Goal: Information Seeking & Learning: Learn about a topic

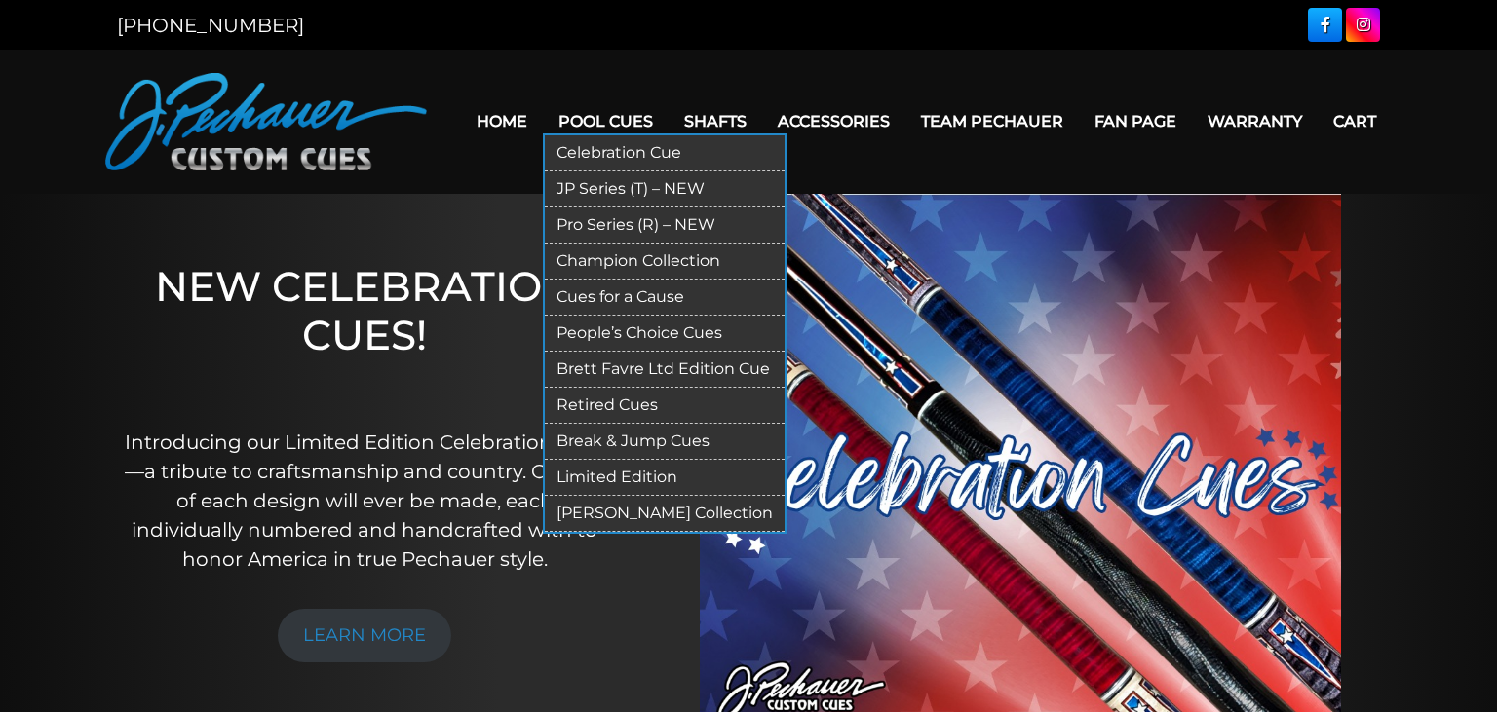
click at [582, 398] on link "Retired Cues" at bounding box center [665, 406] width 240 height 36
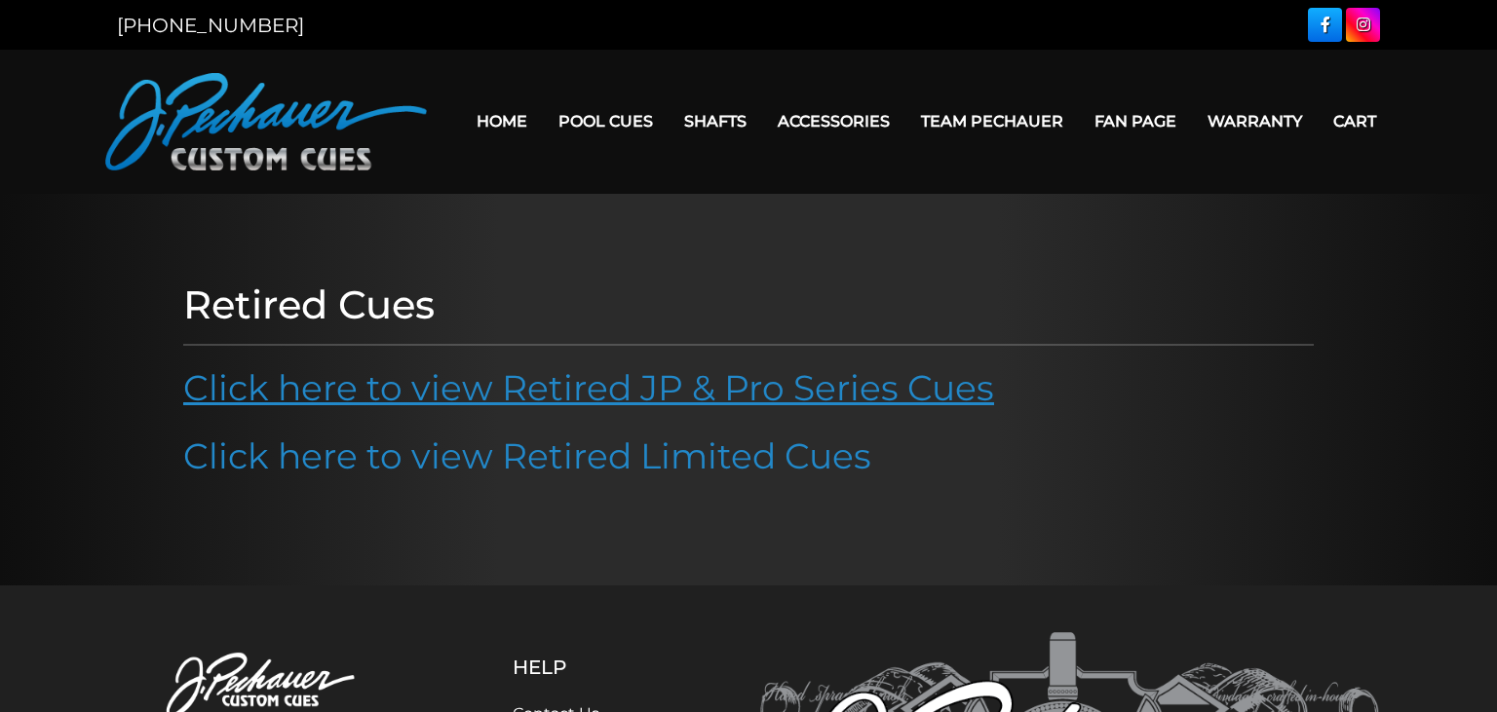
click at [688, 388] on link "Click here to view Retired JP & Pro Series Cues" at bounding box center [588, 387] width 811 height 43
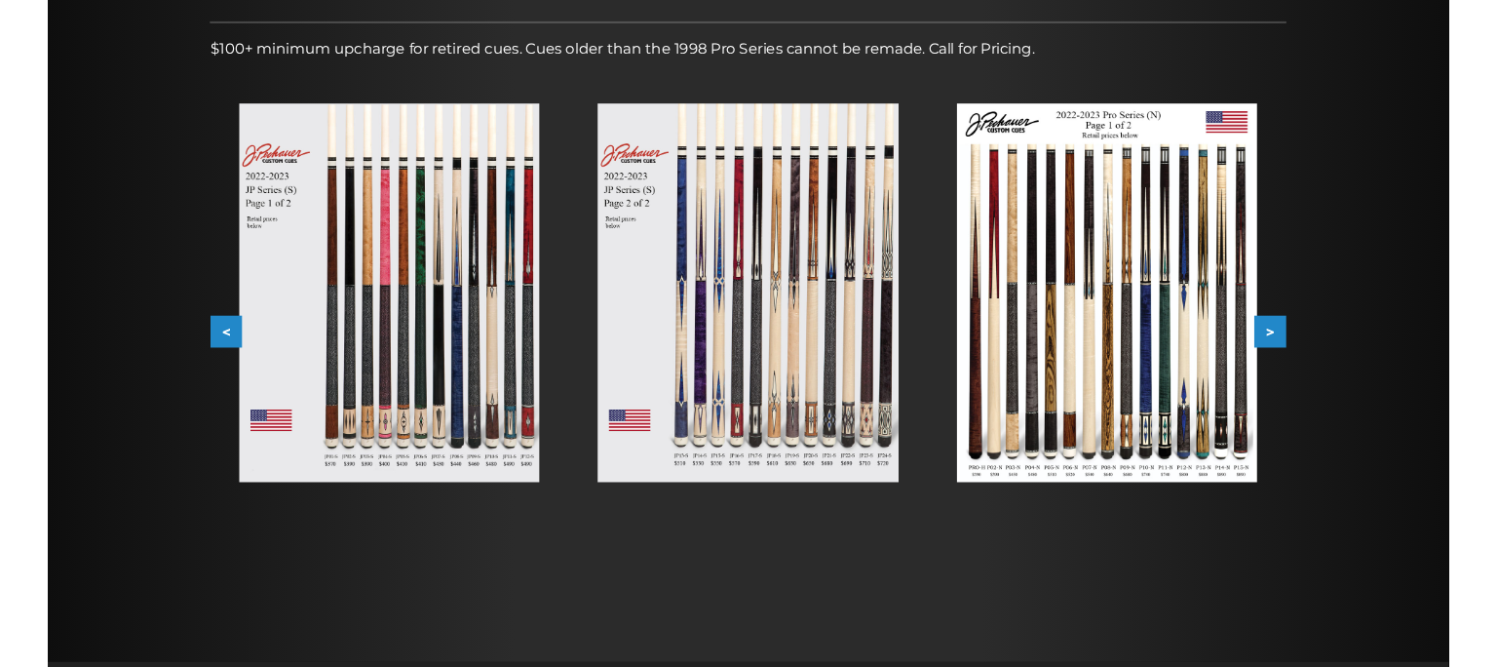
scroll to position [292, 0]
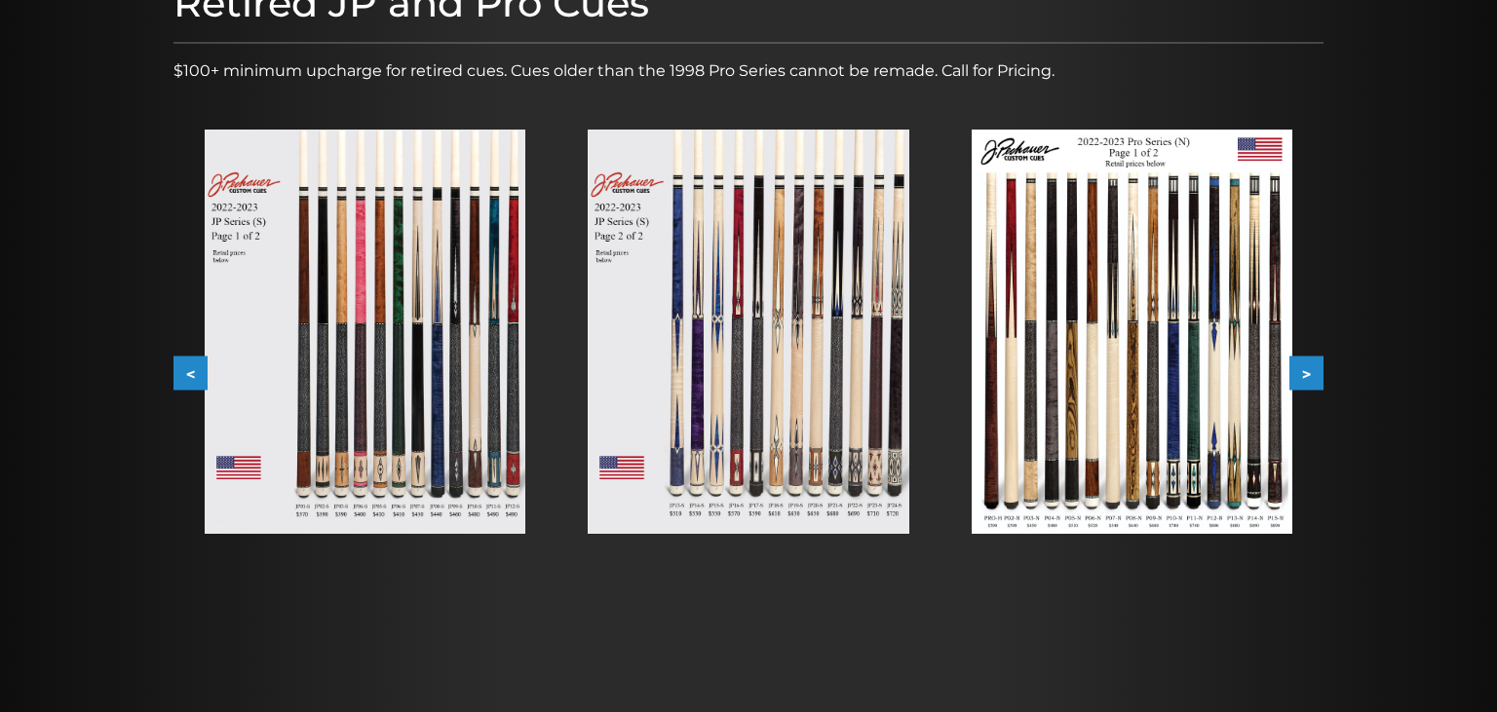
click at [179, 369] on button "<" at bounding box center [190, 374] width 34 height 34
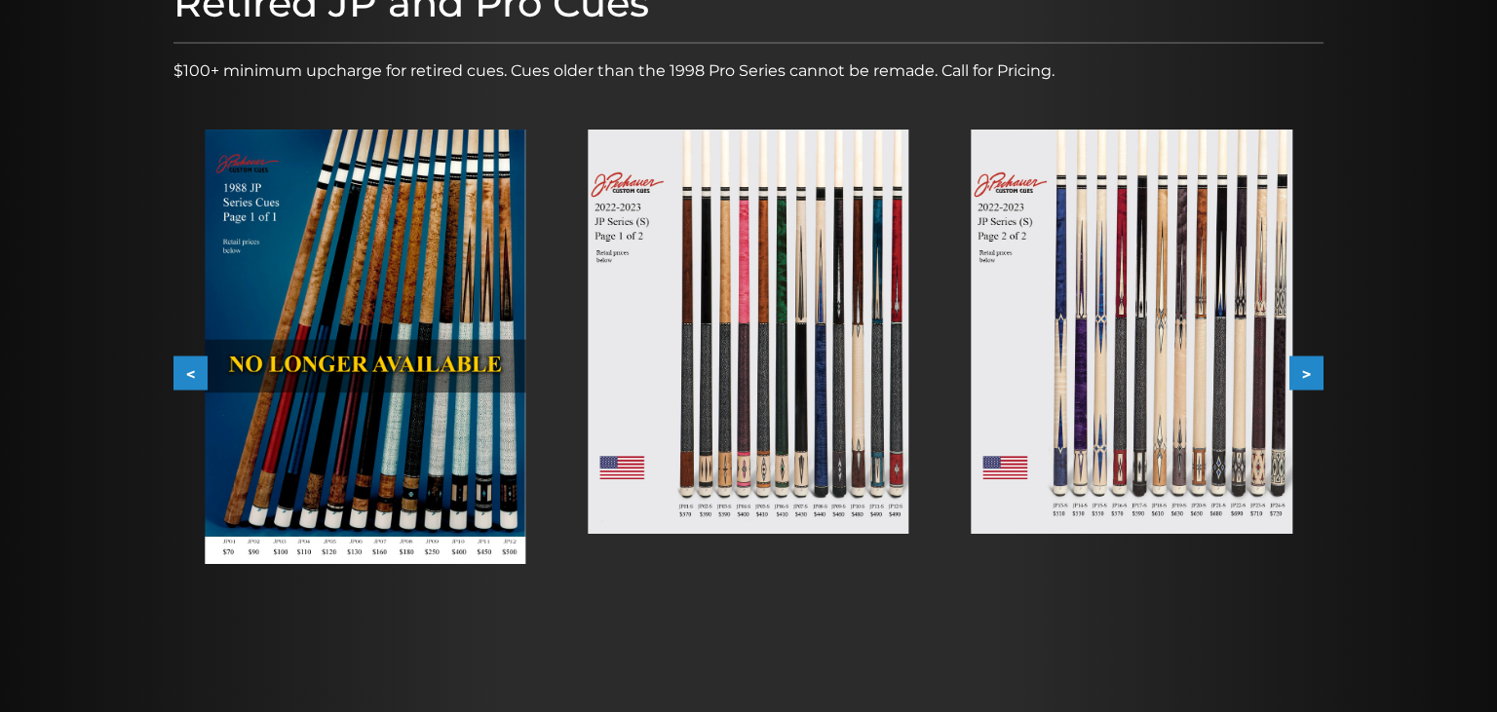
click at [179, 369] on button "<" at bounding box center [190, 374] width 34 height 34
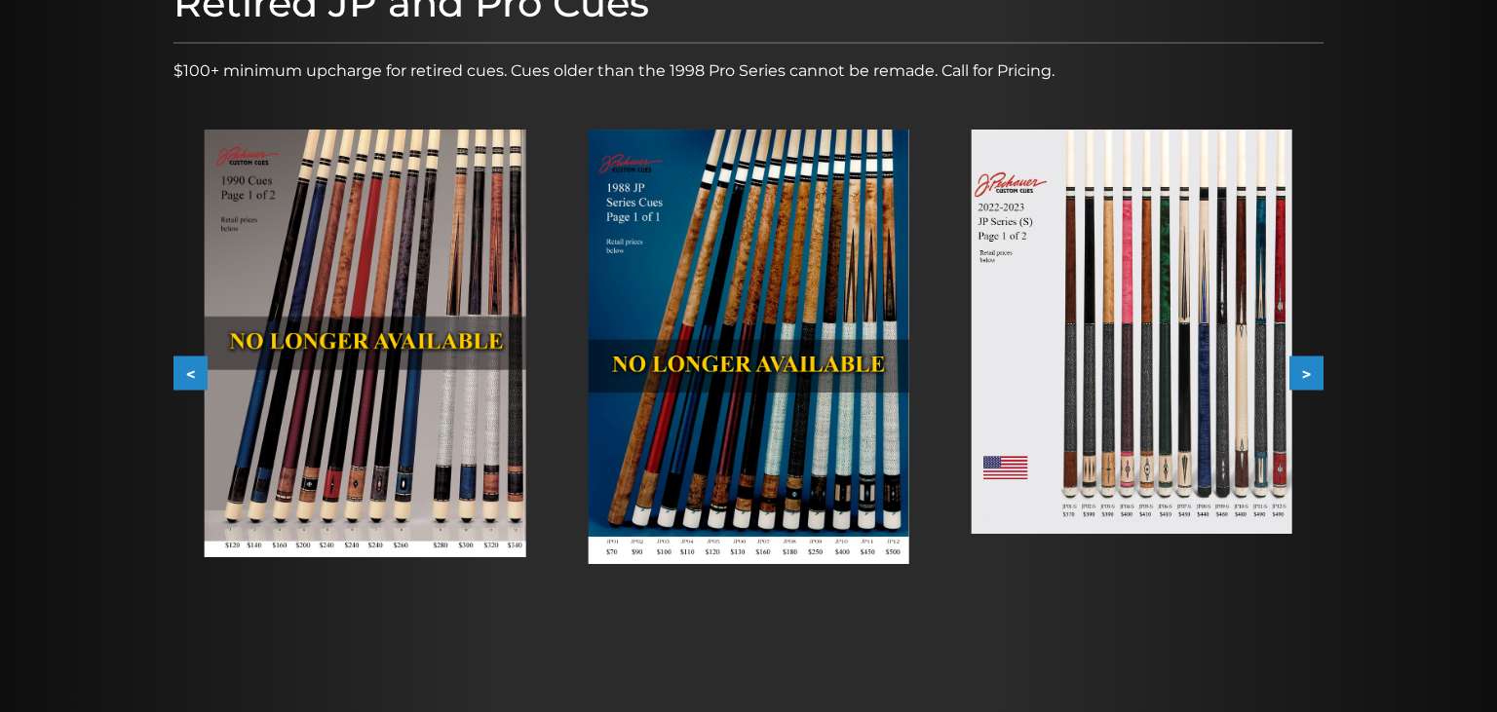
click at [186, 358] on button "<" at bounding box center [190, 374] width 34 height 34
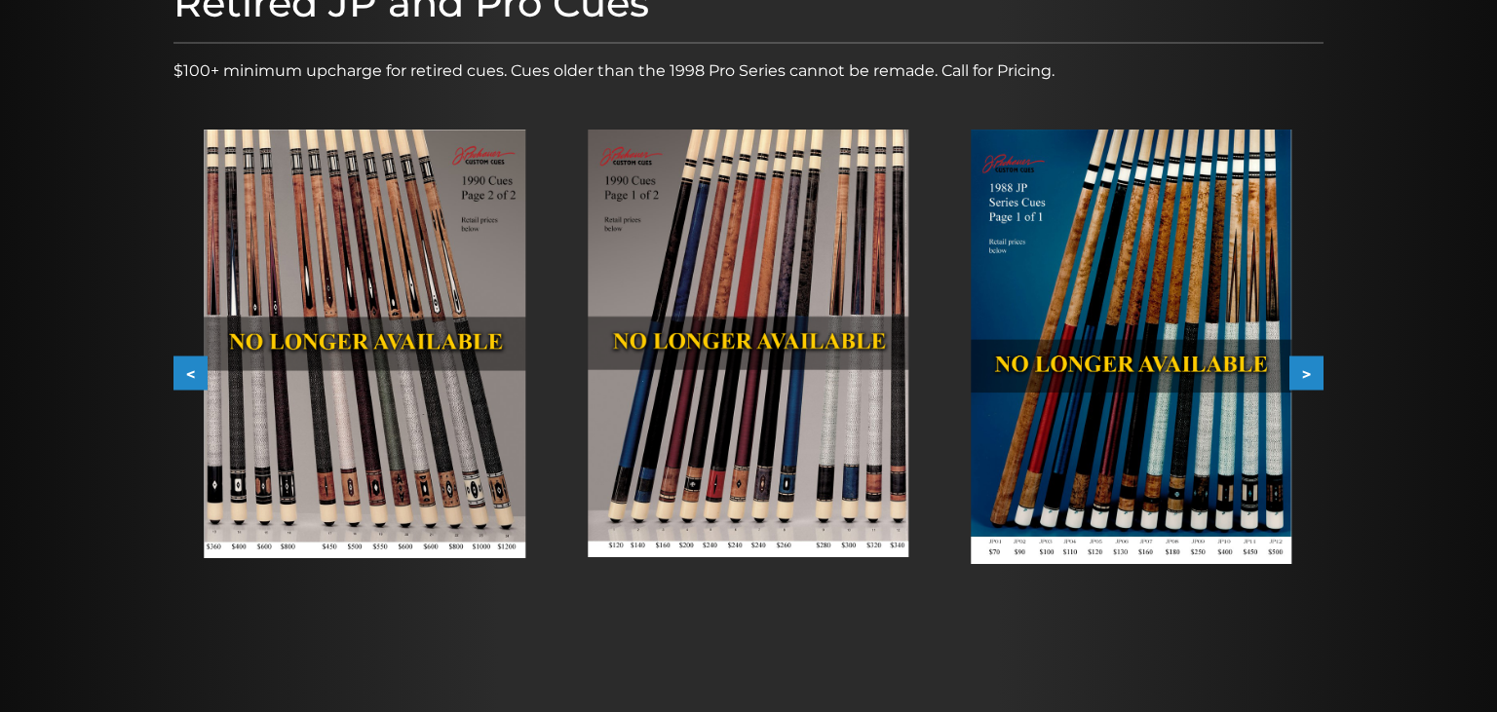
click at [186, 358] on button "<" at bounding box center [190, 374] width 34 height 34
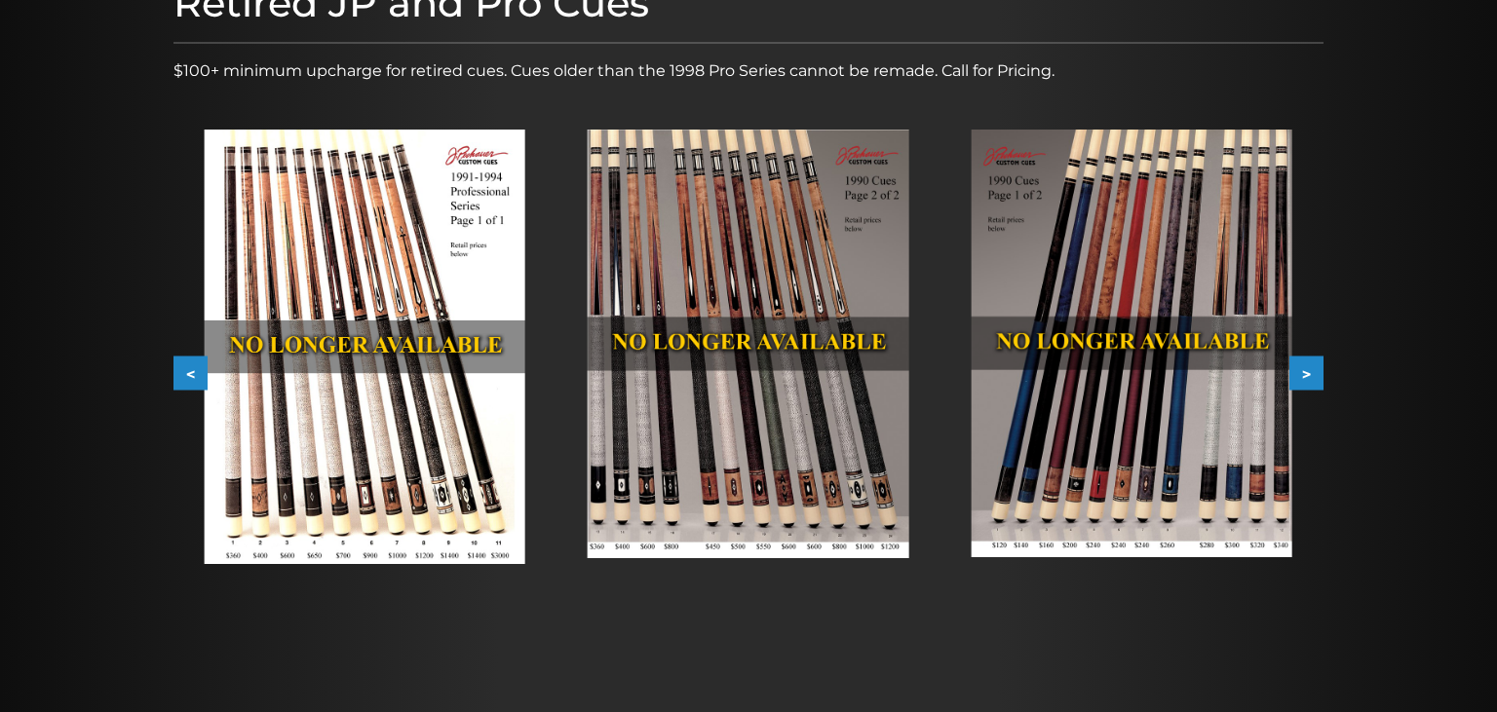
click at [183, 378] on button "<" at bounding box center [190, 374] width 34 height 34
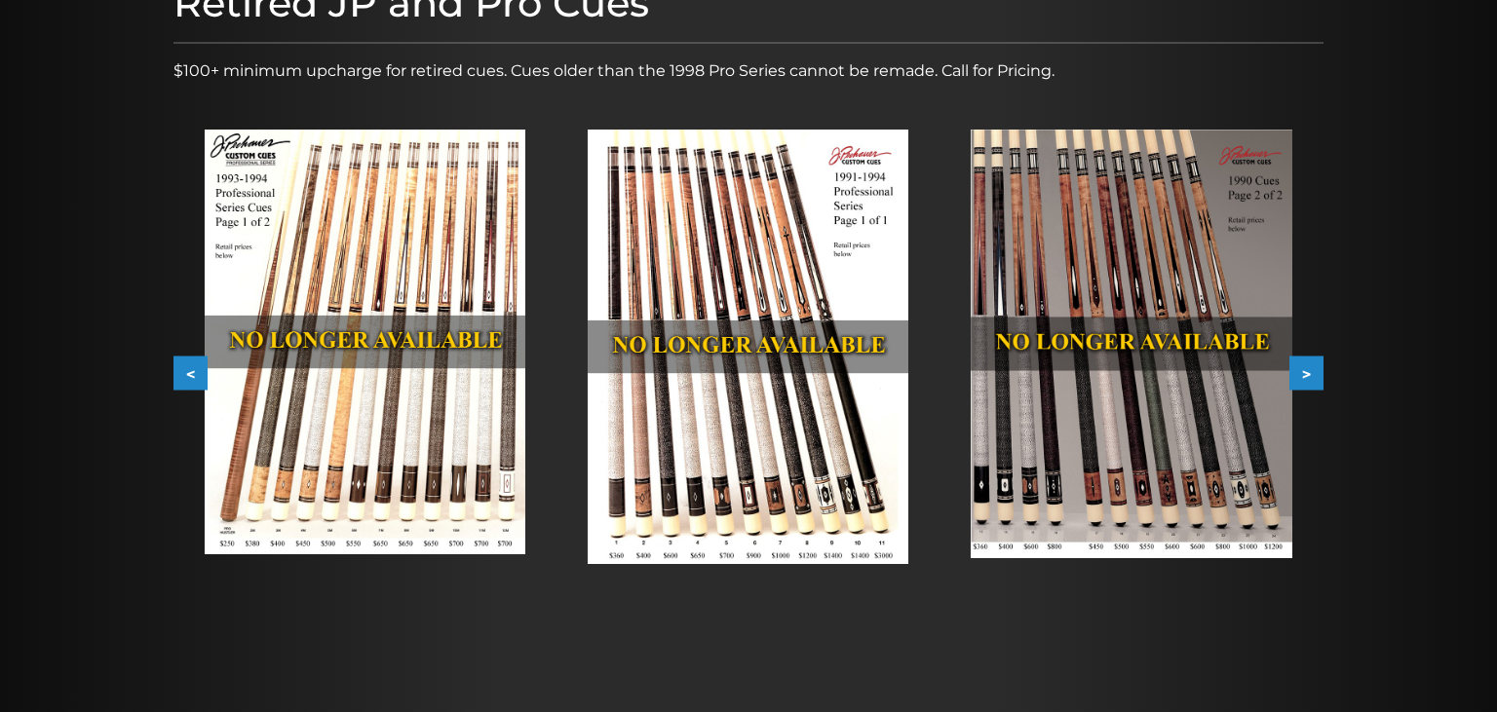
click at [183, 378] on button "<" at bounding box center [190, 374] width 34 height 34
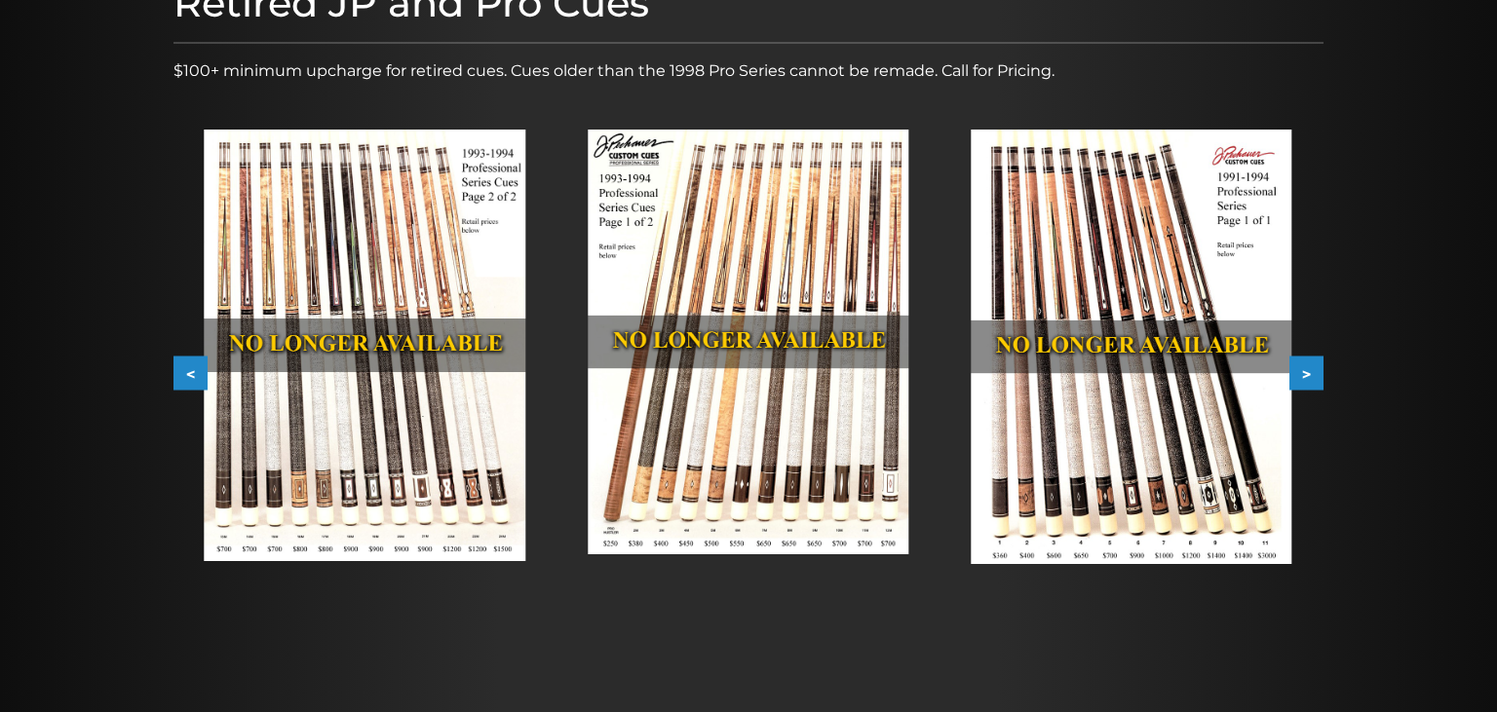
click at [182, 381] on button "<" at bounding box center [190, 374] width 34 height 34
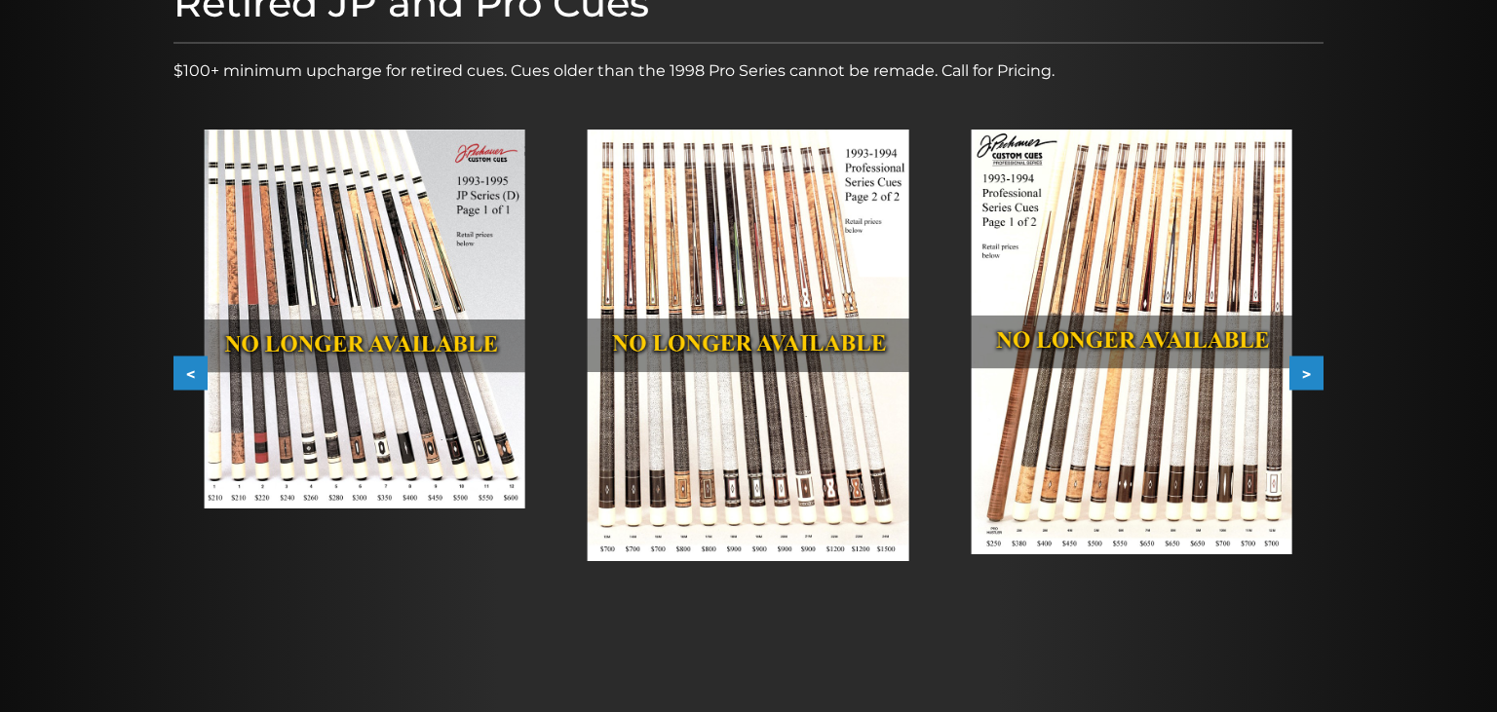
click at [413, 383] on img at bounding box center [365, 319] width 321 height 379
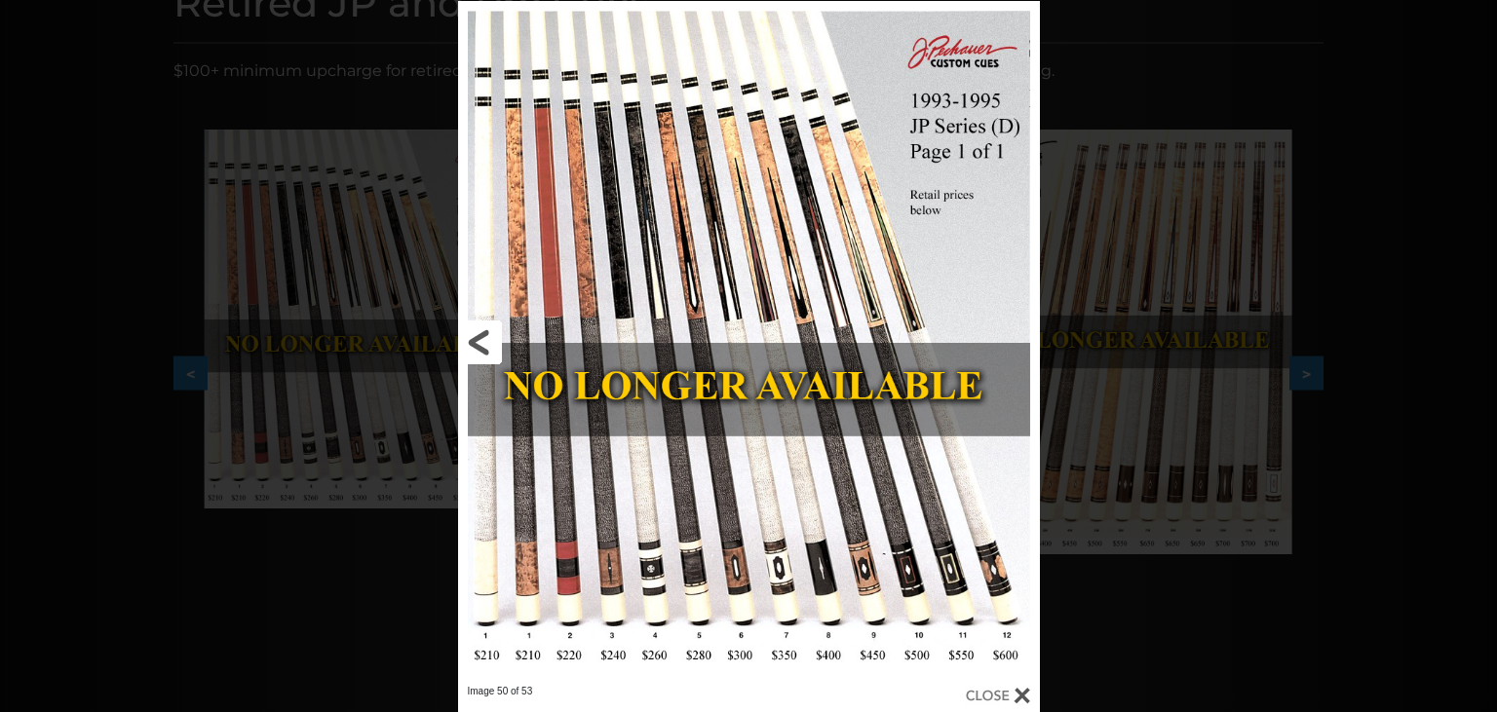
click at [475, 347] on link at bounding box center [589, 343] width 262 height 684
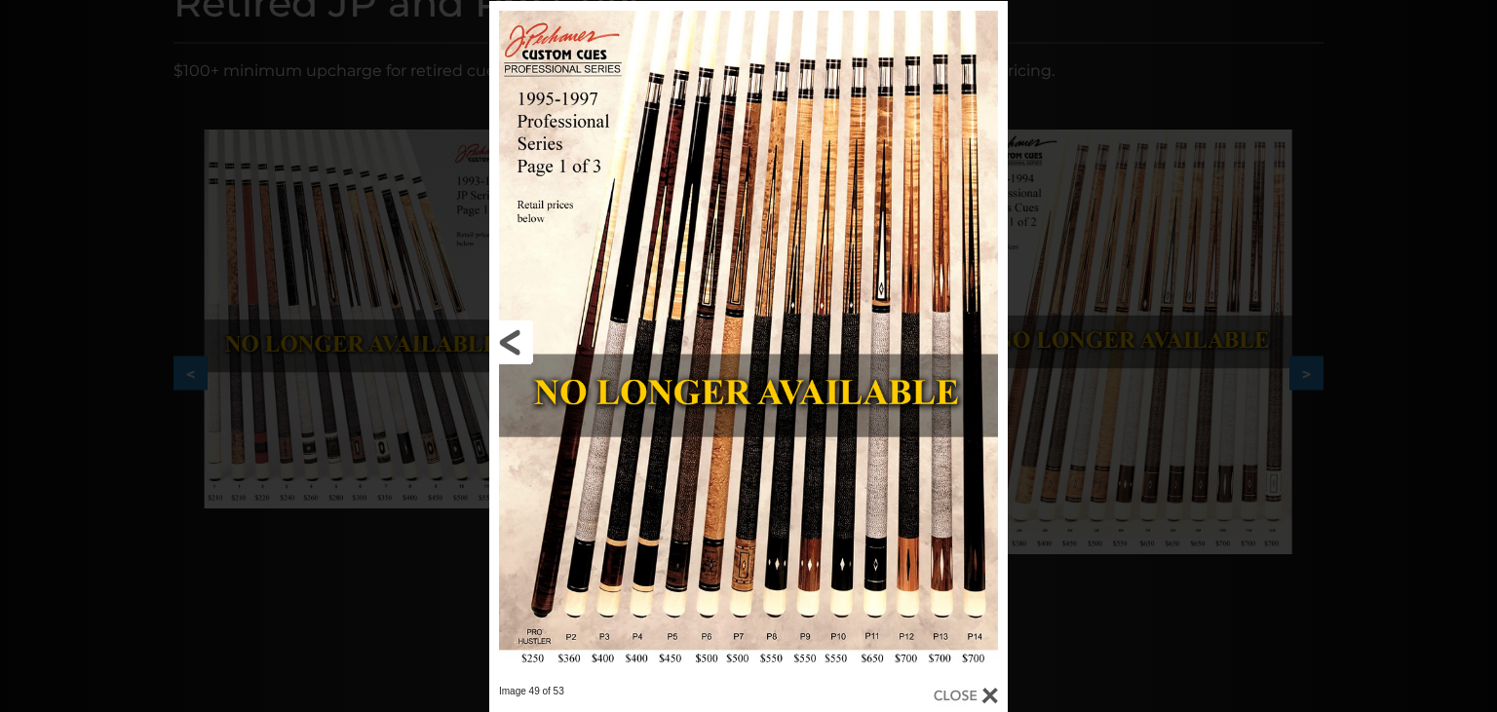
click at [514, 343] on link at bounding box center [605, 343] width 233 height 684
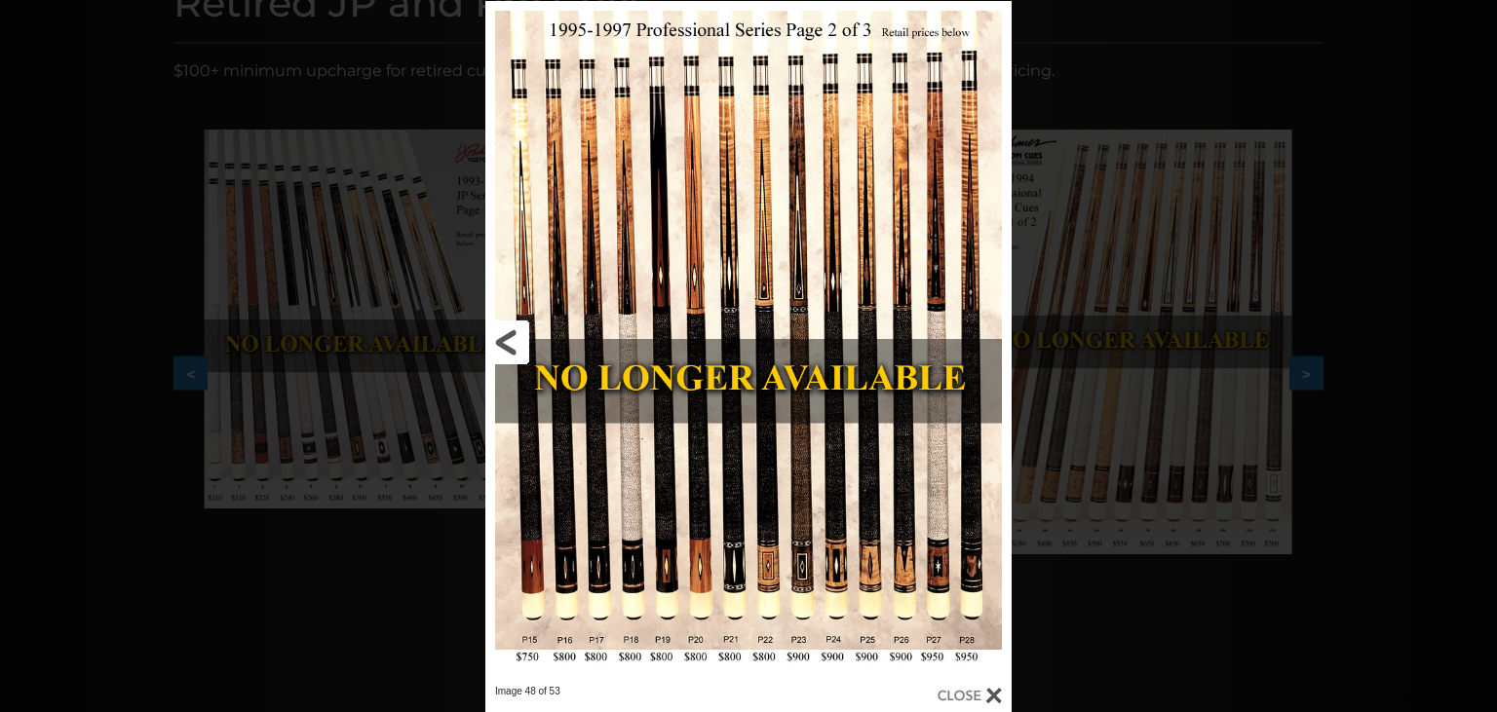
click at [520, 337] on link at bounding box center [603, 343] width 237 height 684
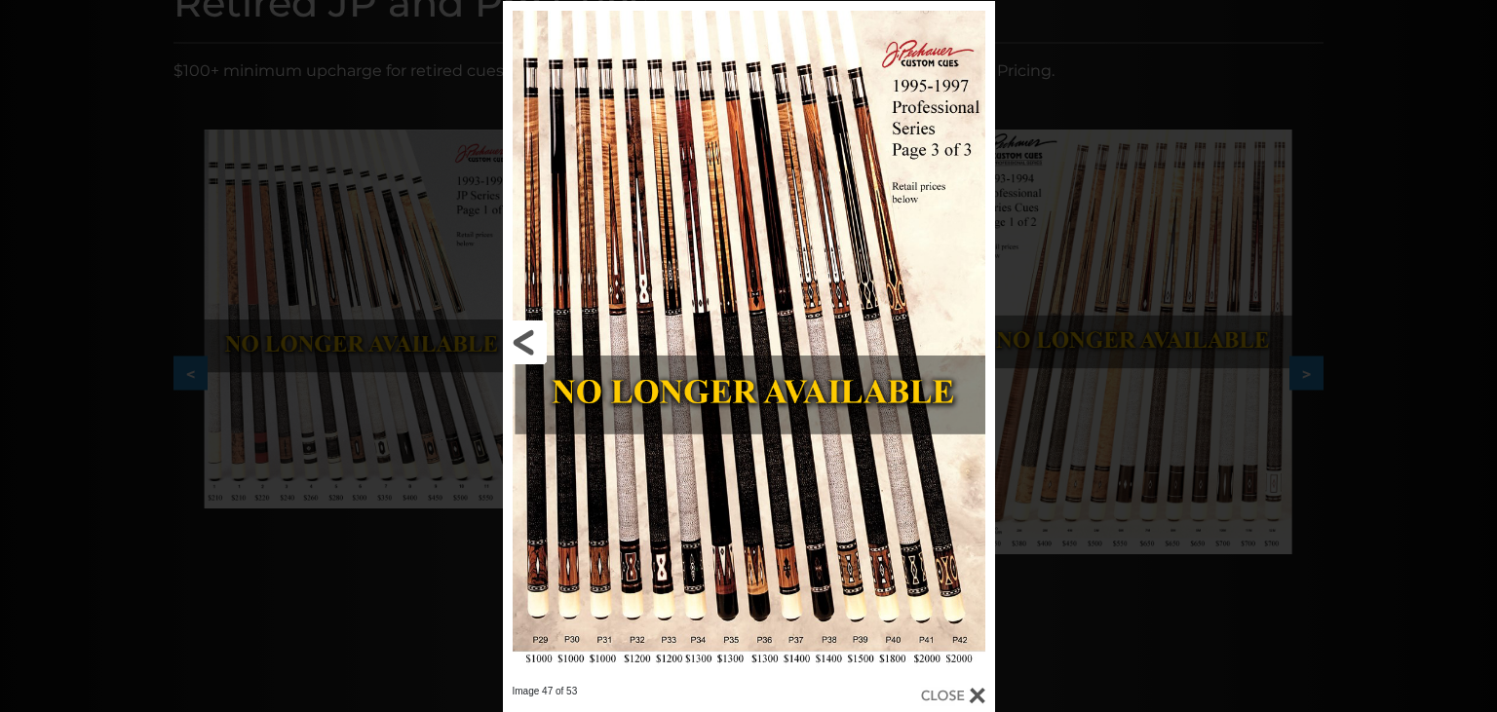
click at [522, 338] on link at bounding box center [613, 343] width 221 height 684
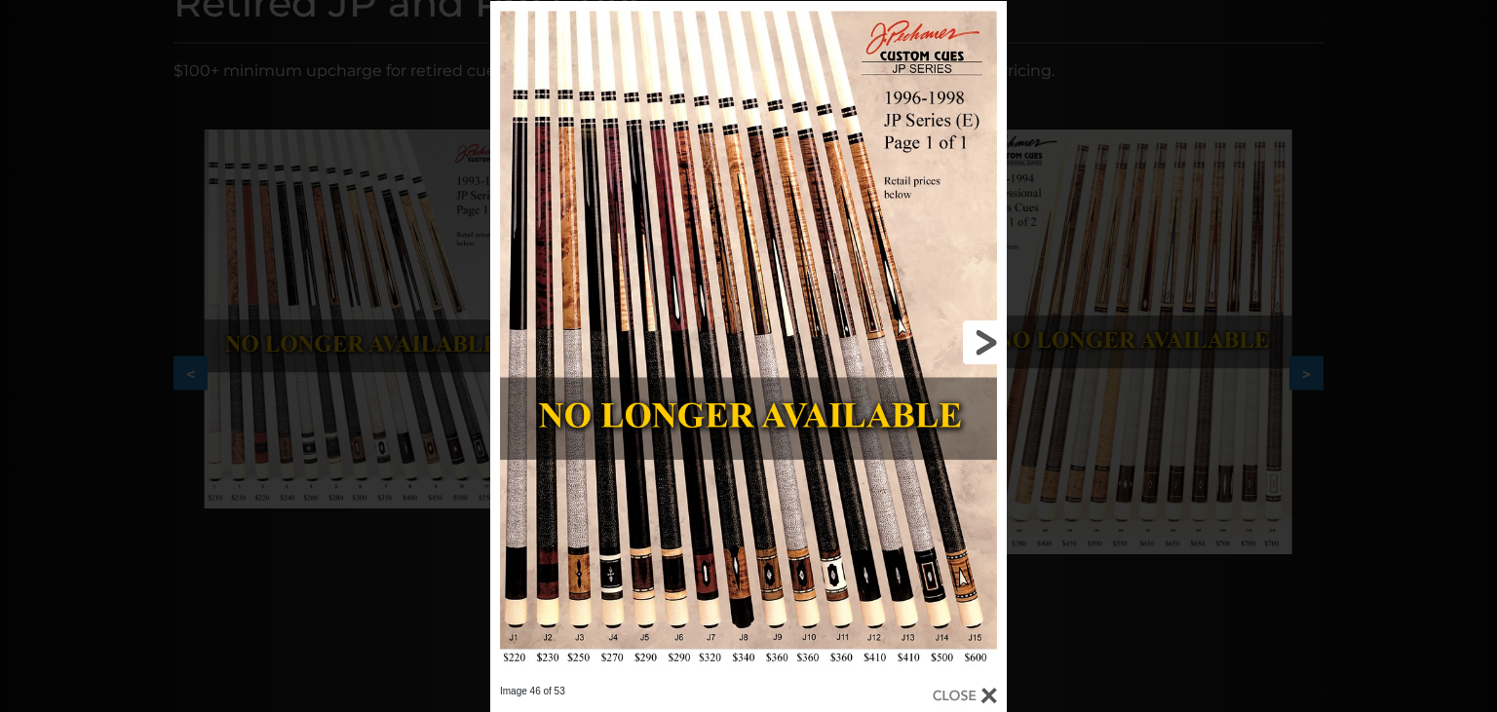
click at [979, 343] on link at bounding box center [891, 343] width 233 height 684
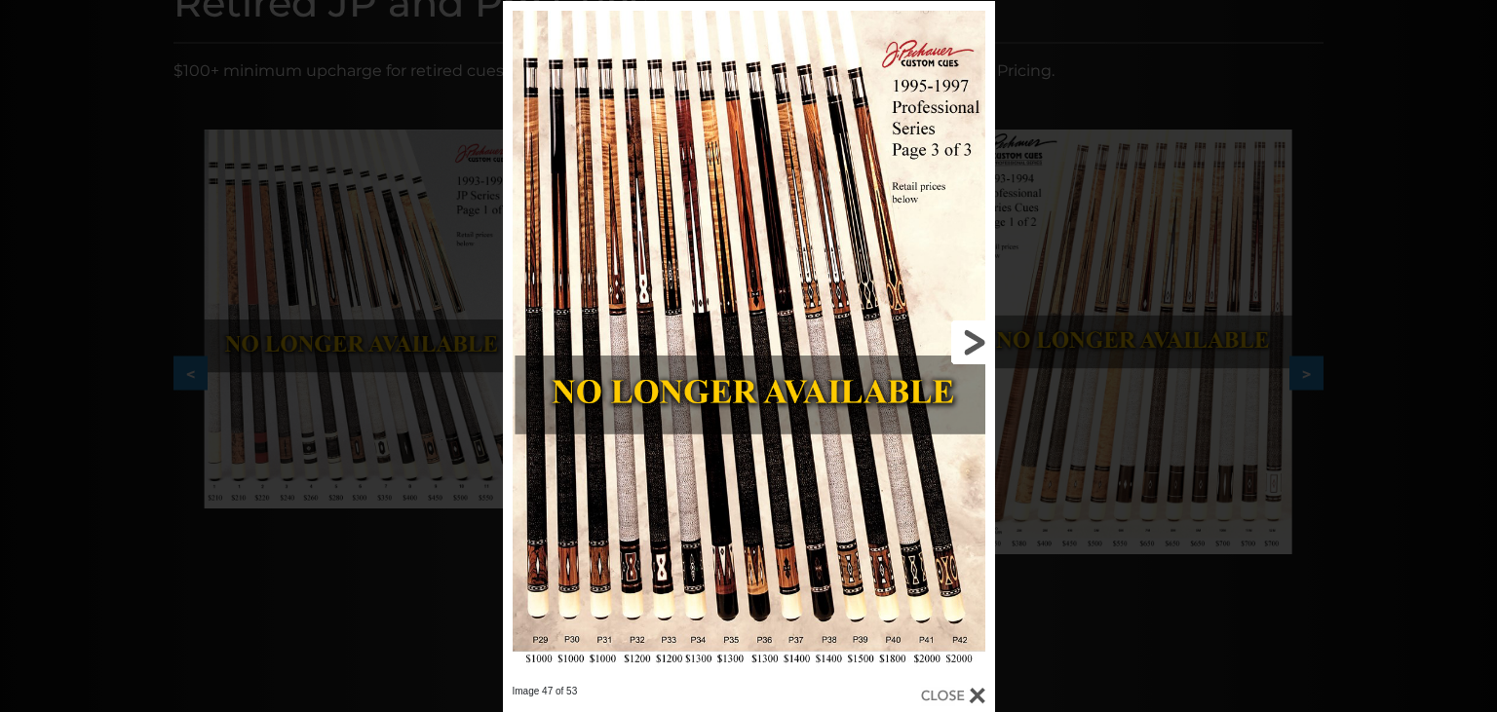
click at [979, 343] on link at bounding box center [883, 343] width 221 height 684
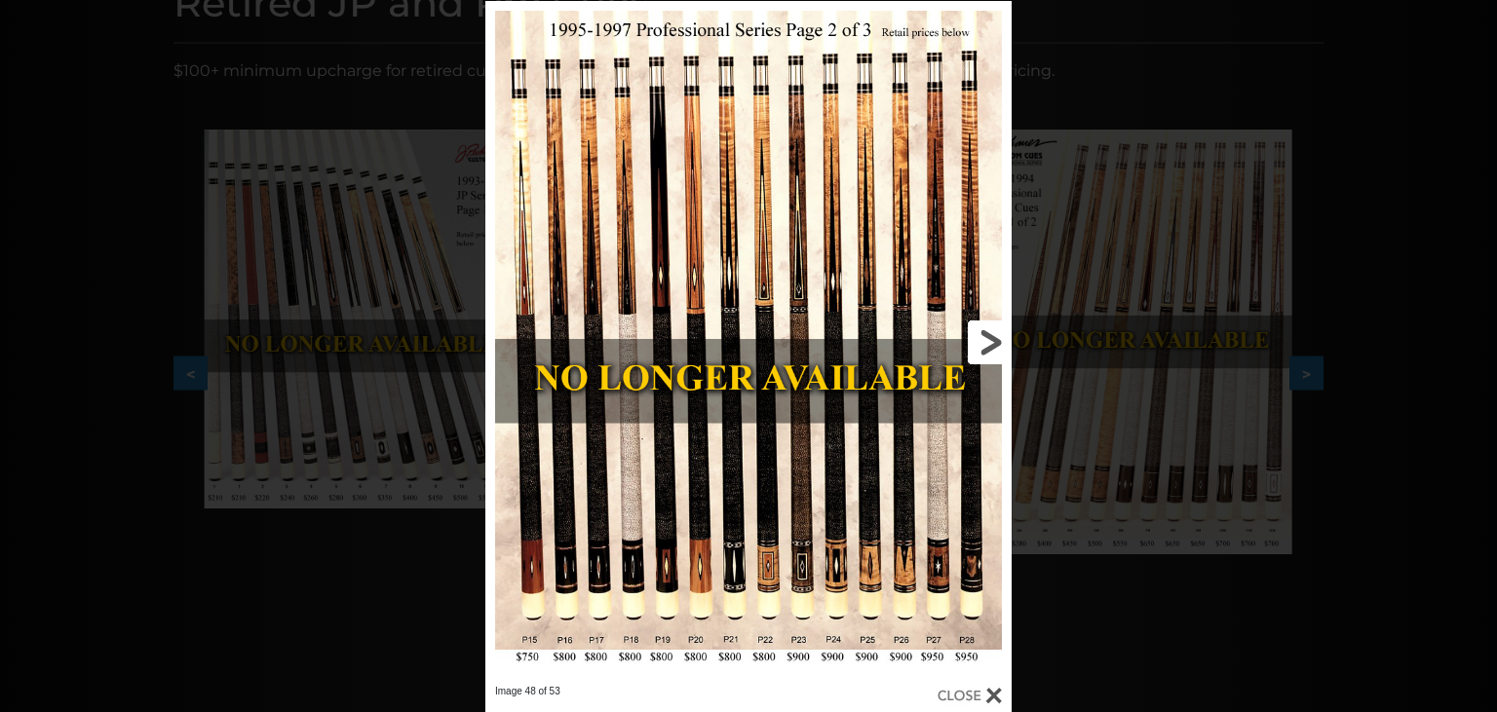
click at [979, 343] on link at bounding box center [893, 343] width 237 height 684
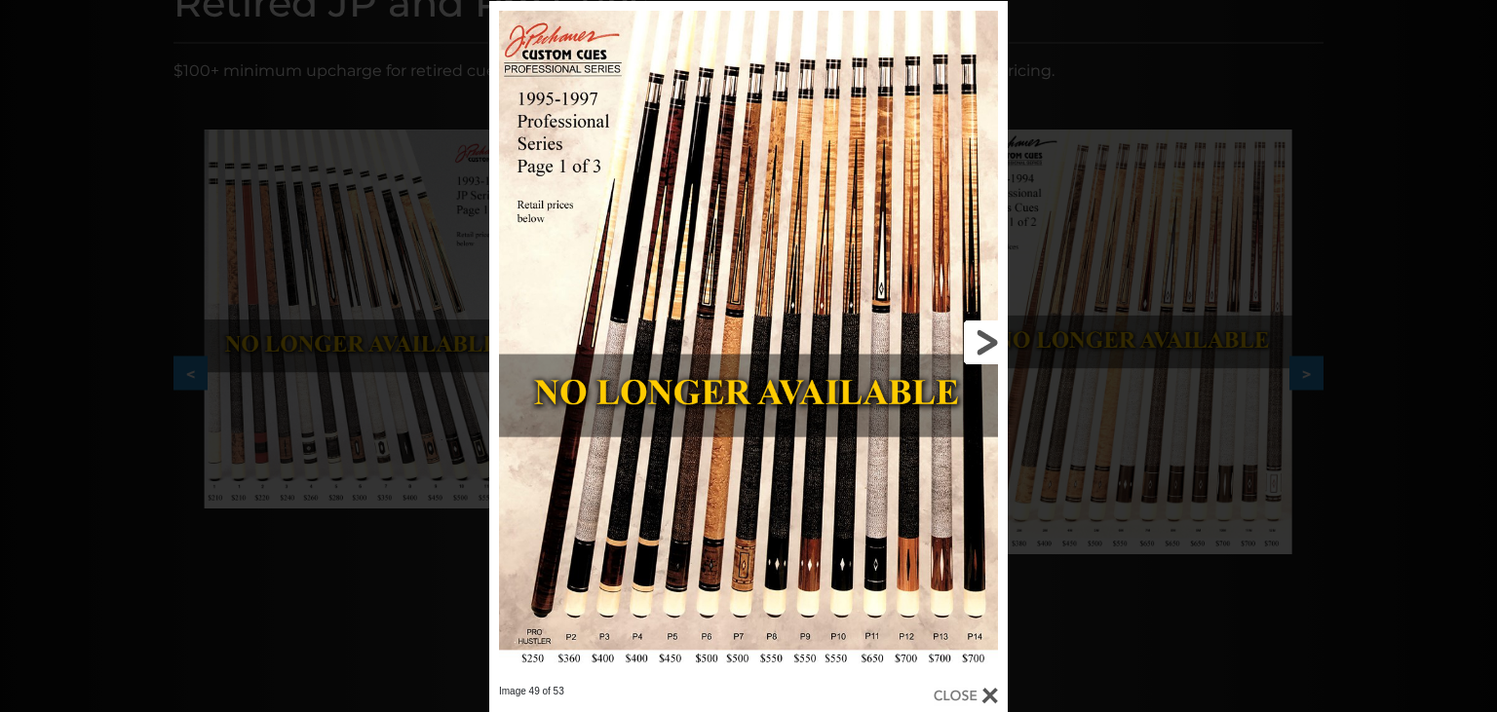
click at [979, 343] on link at bounding box center [891, 343] width 233 height 684
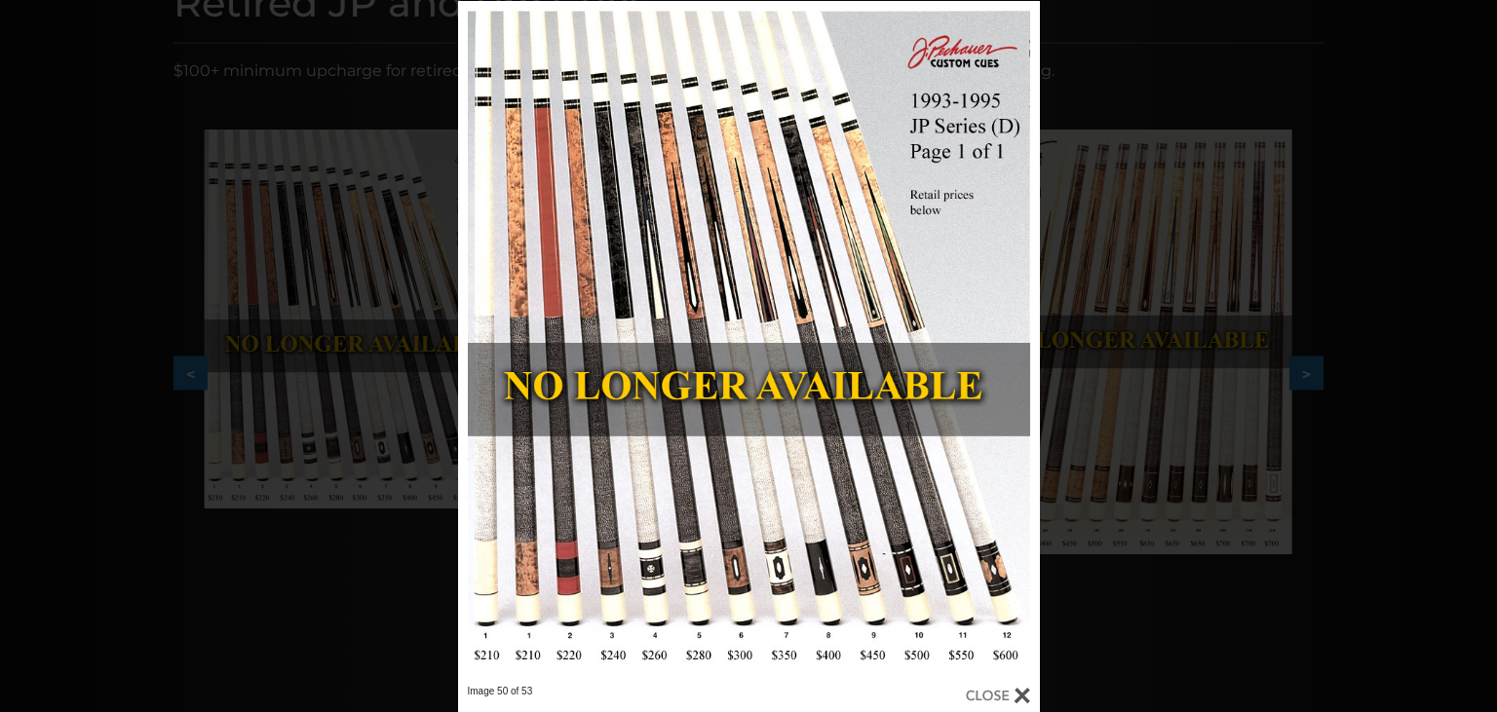
click at [743, 592] on div at bounding box center [749, 343] width 582 height 684
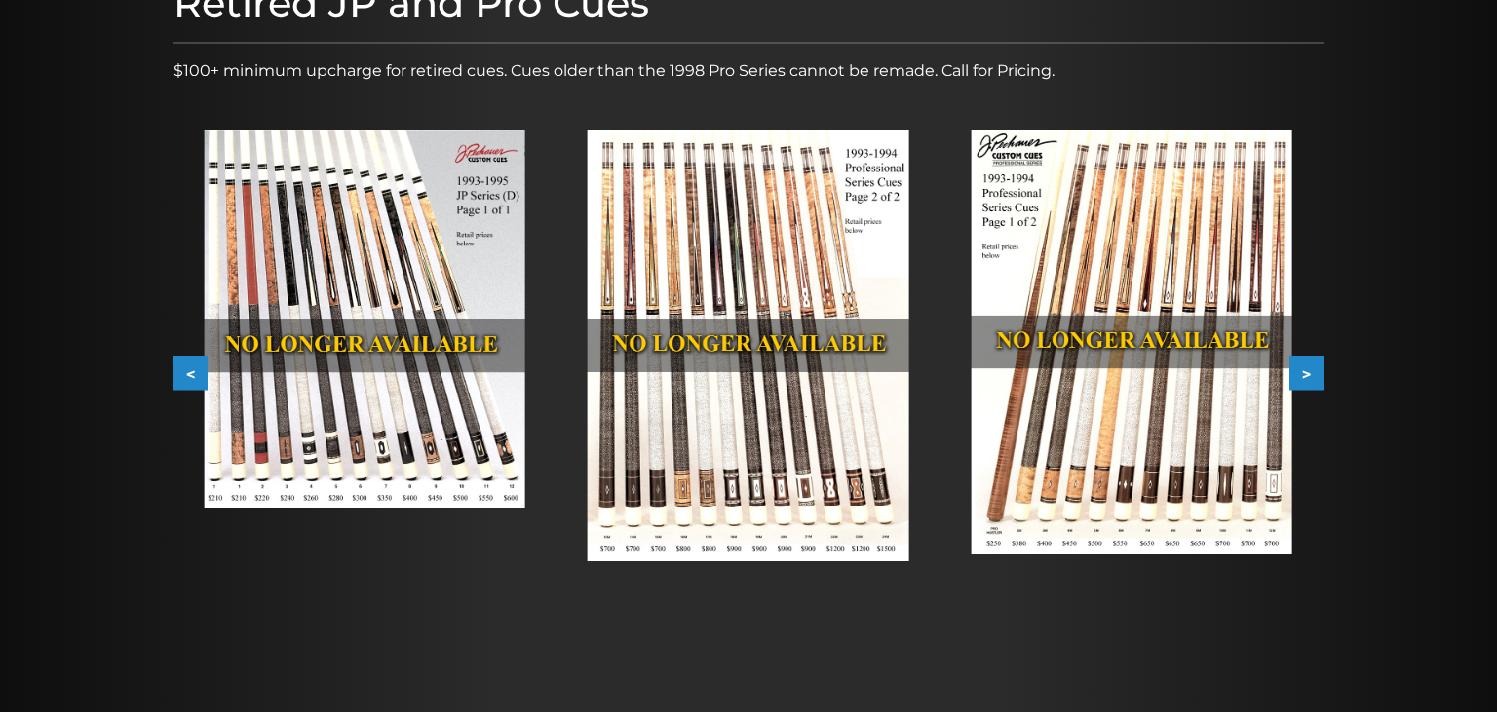
click at [337, 299] on img at bounding box center [365, 319] width 321 height 379
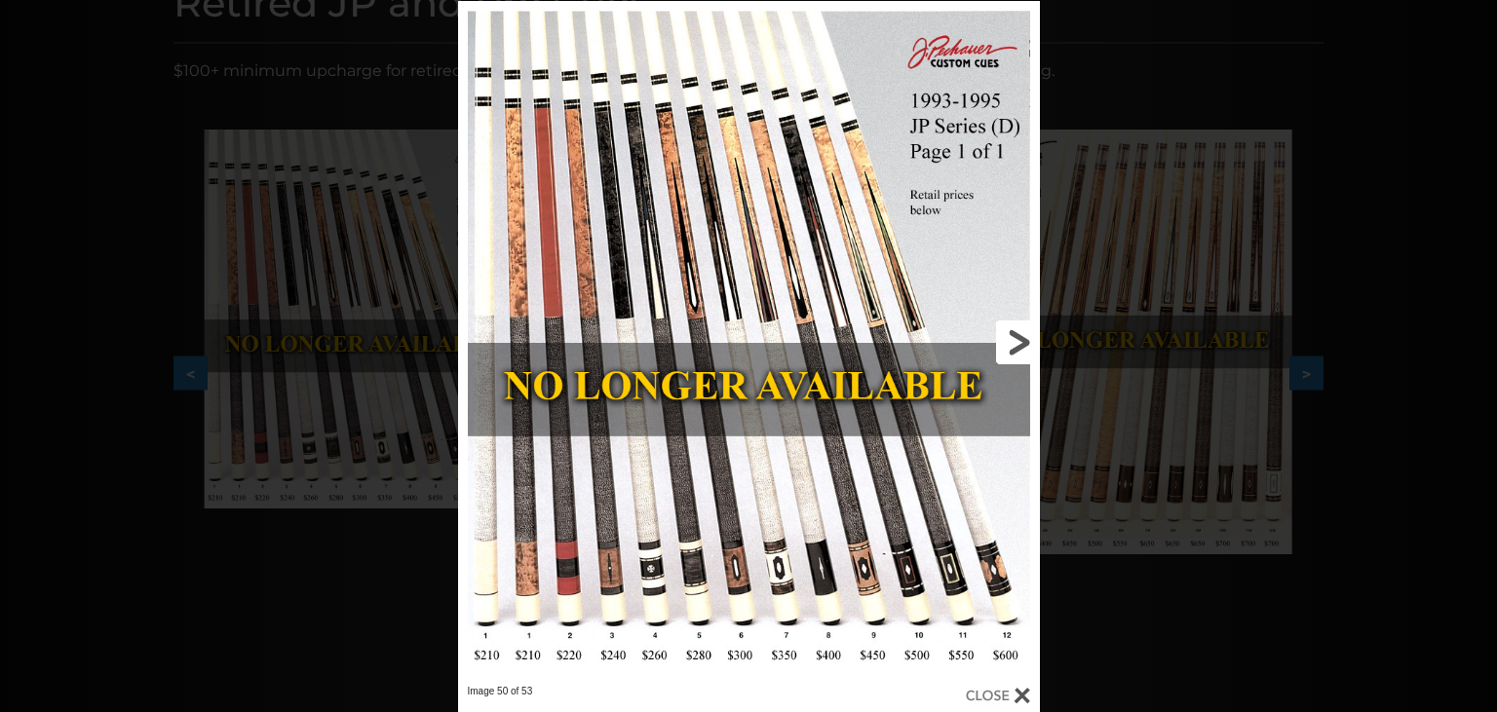
click at [1019, 330] on link at bounding box center [909, 343] width 262 height 684
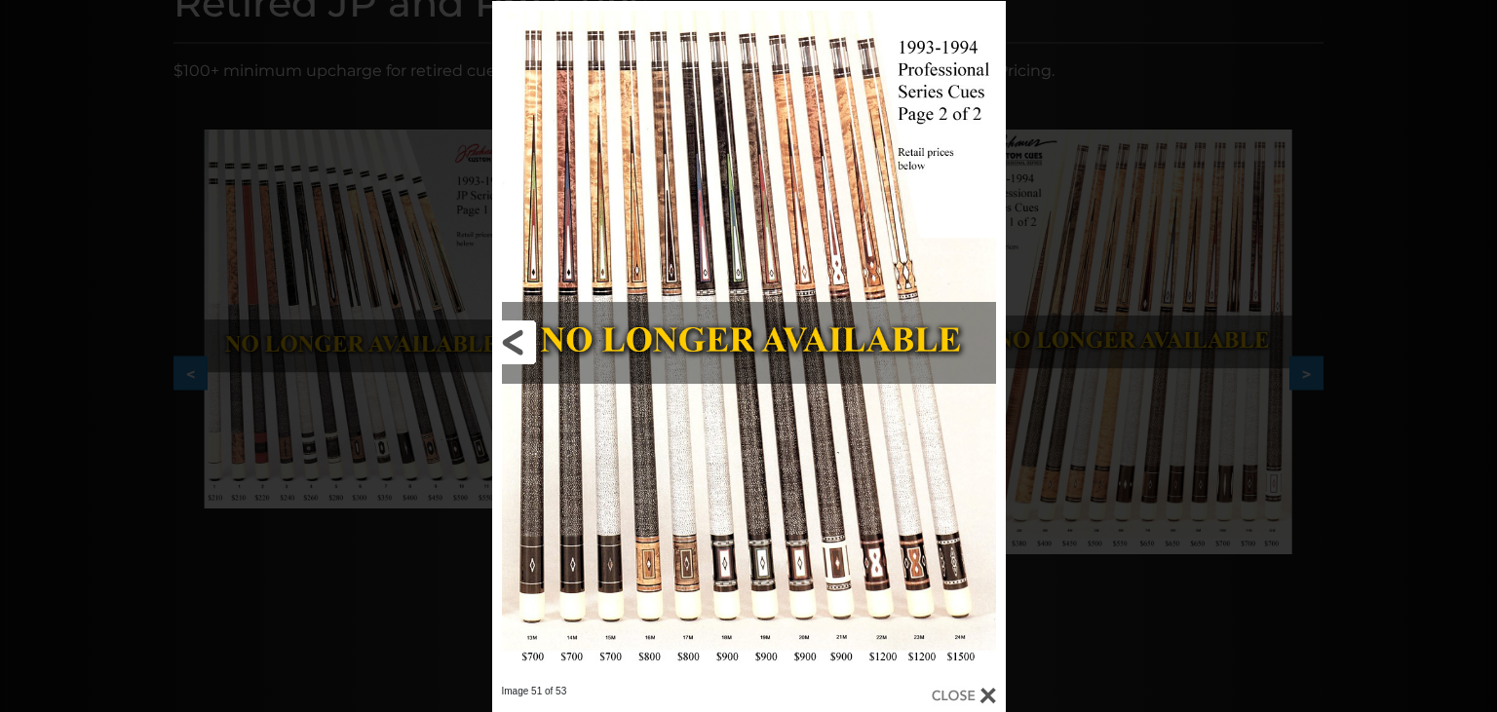
click at [520, 343] on link at bounding box center [607, 343] width 231 height 684
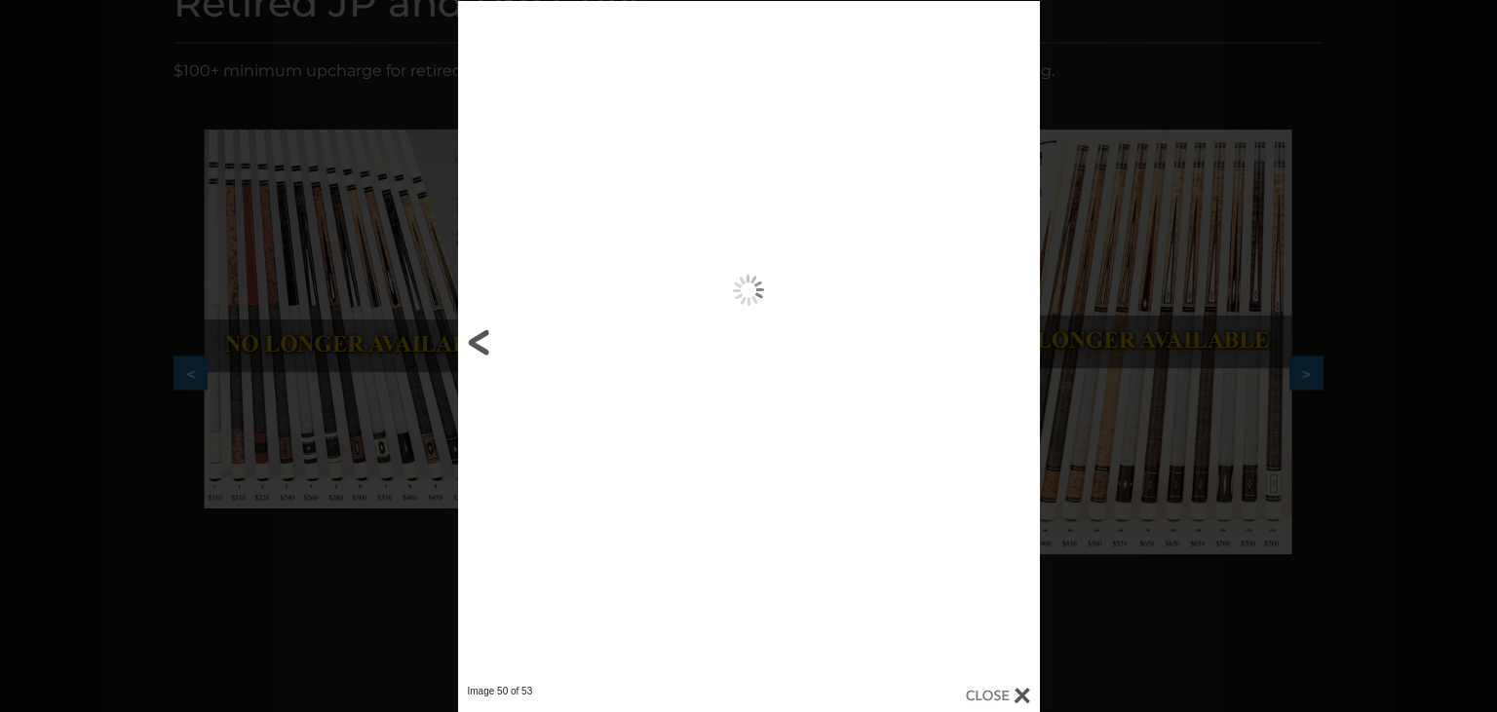
click at [520, 343] on link at bounding box center [589, 343] width 262 height 684
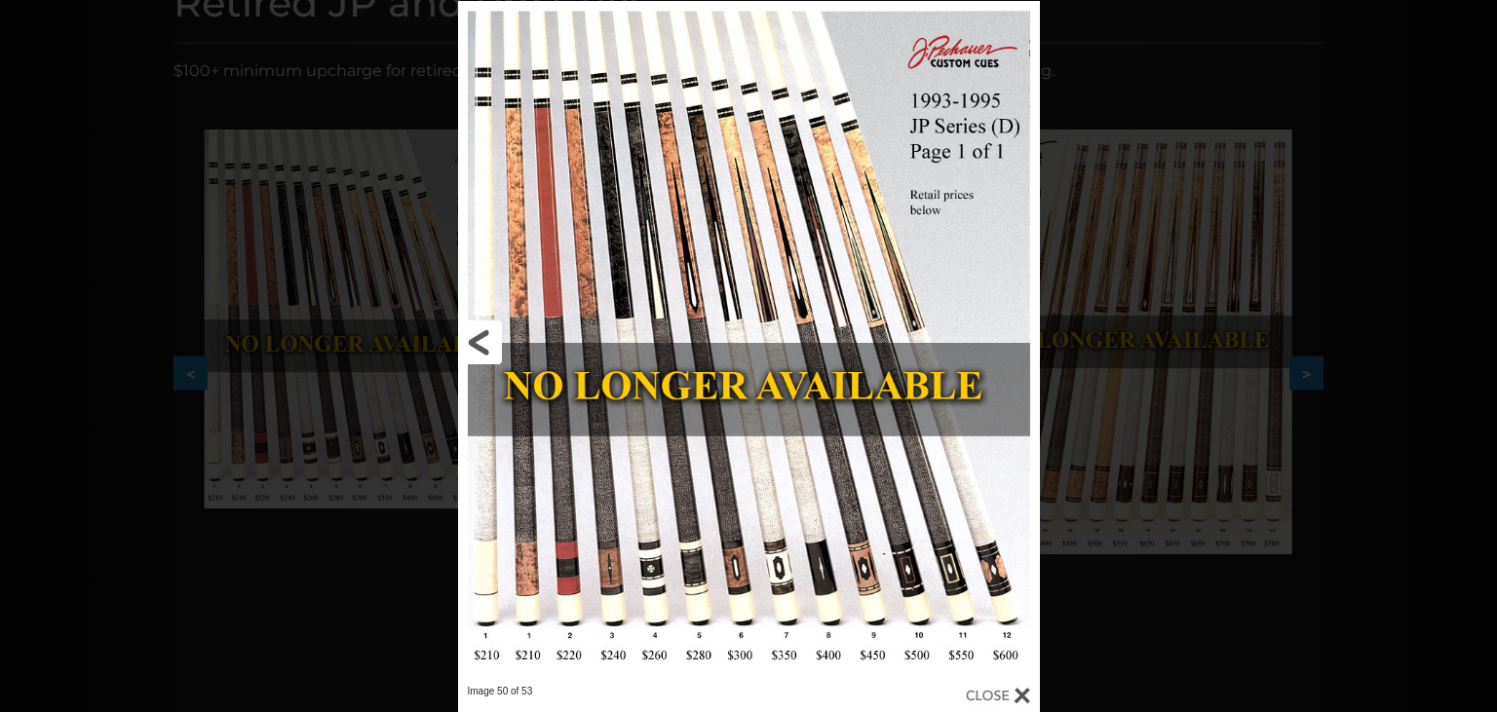
click at [520, 343] on link at bounding box center [589, 343] width 262 height 684
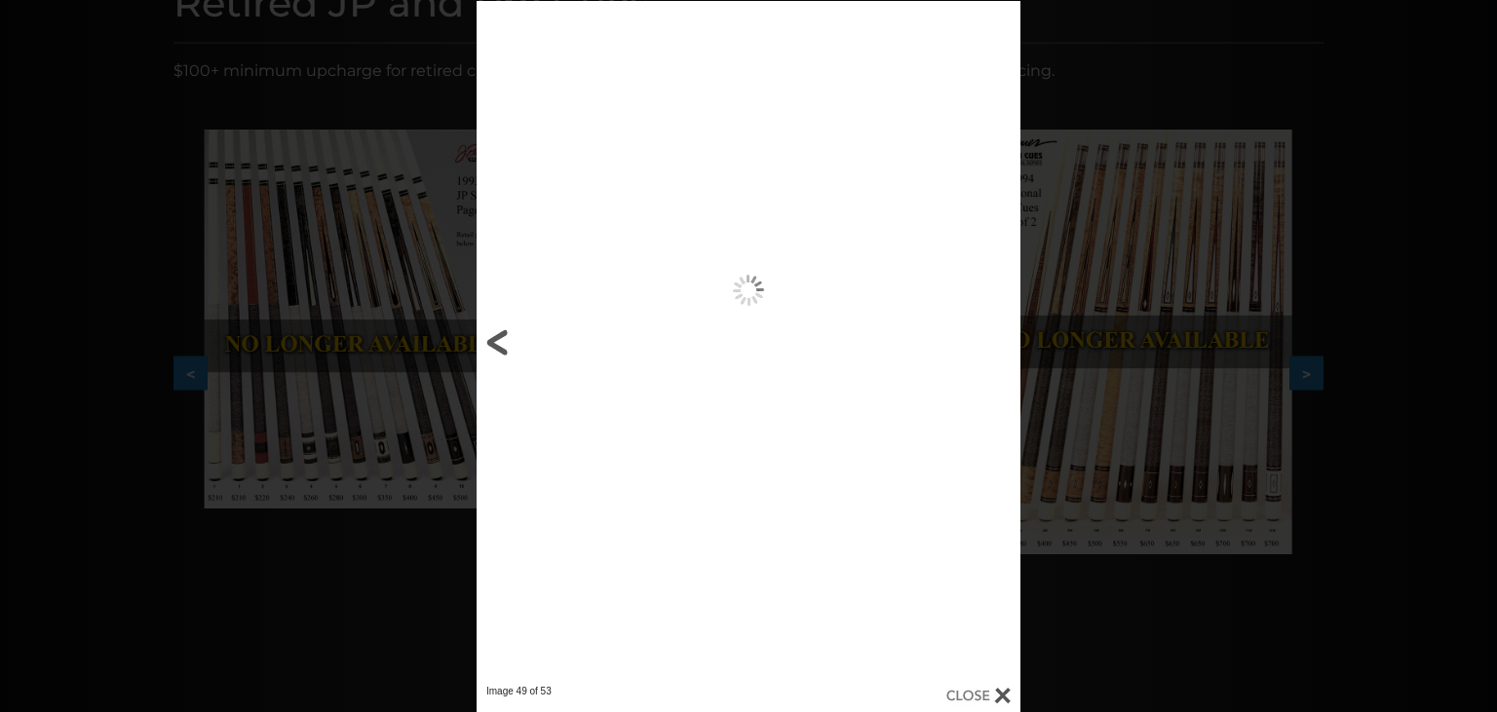
click at [520, 343] on link at bounding box center [599, 343] width 245 height 684
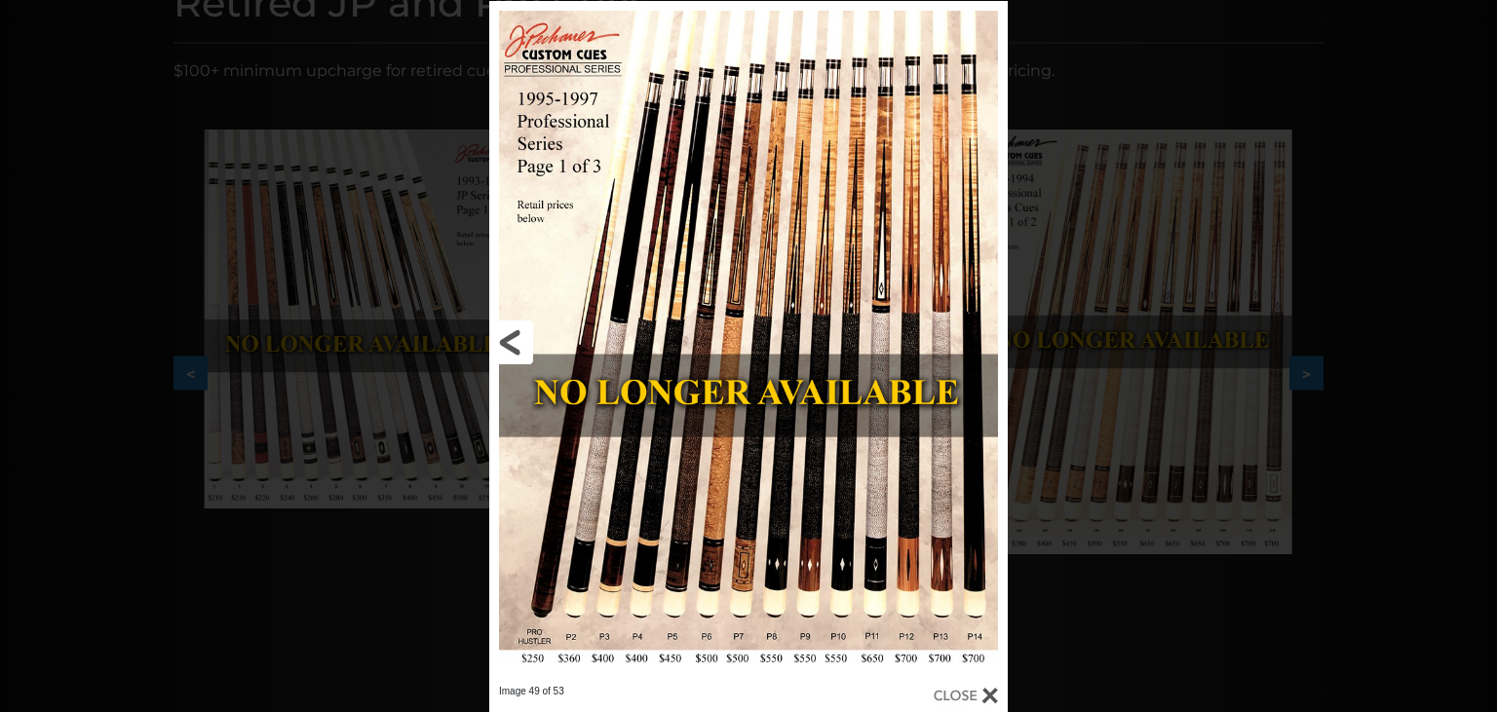
click at [520, 343] on link at bounding box center [605, 343] width 233 height 684
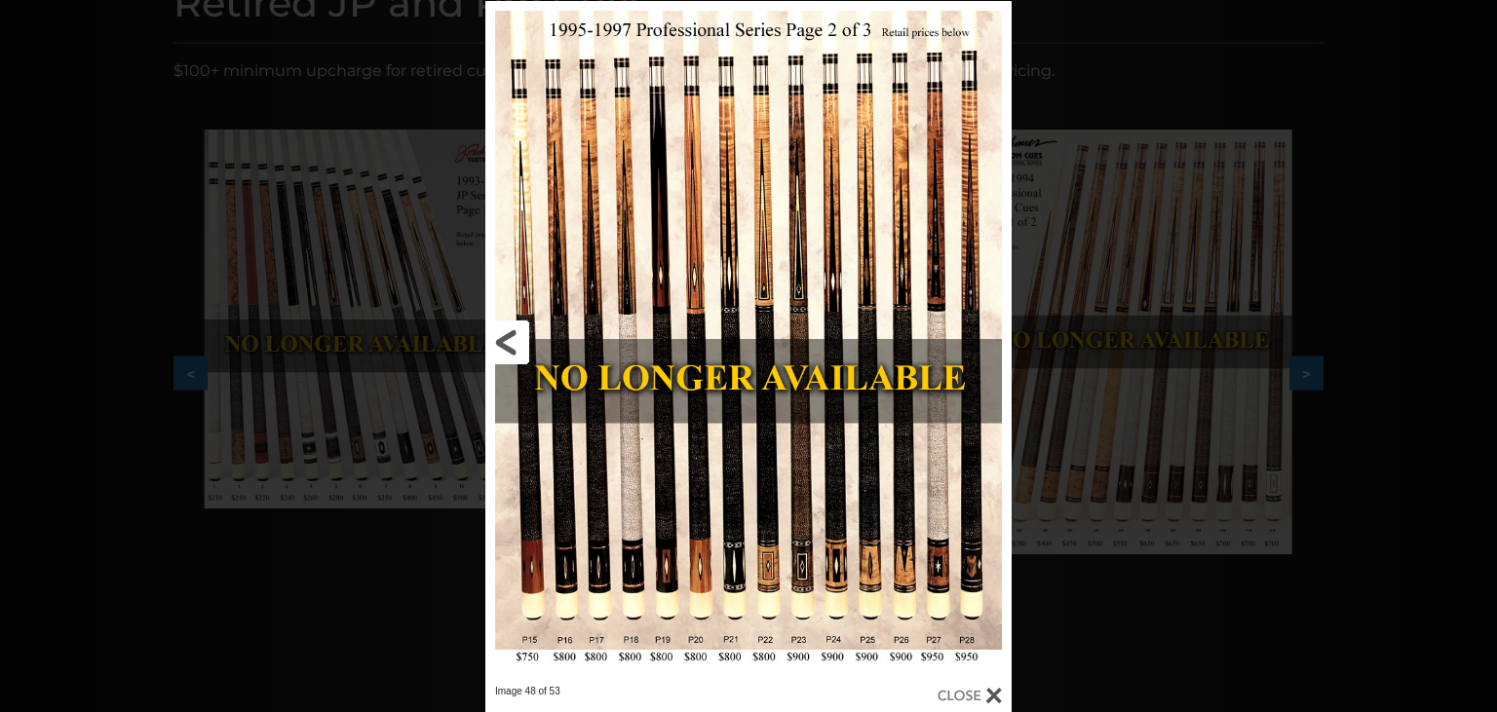
click at [520, 343] on link at bounding box center [603, 343] width 237 height 684
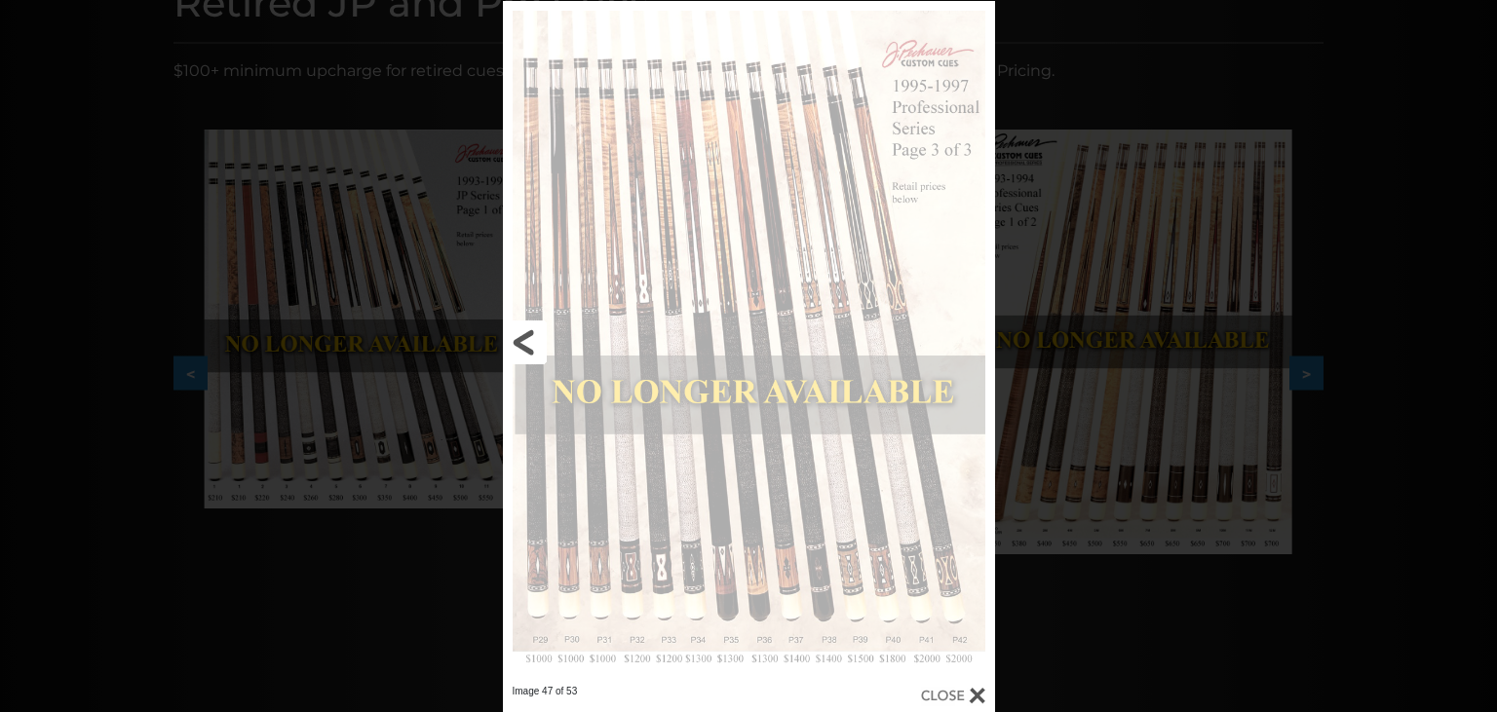
click at [520, 343] on link at bounding box center [613, 343] width 221 height 684
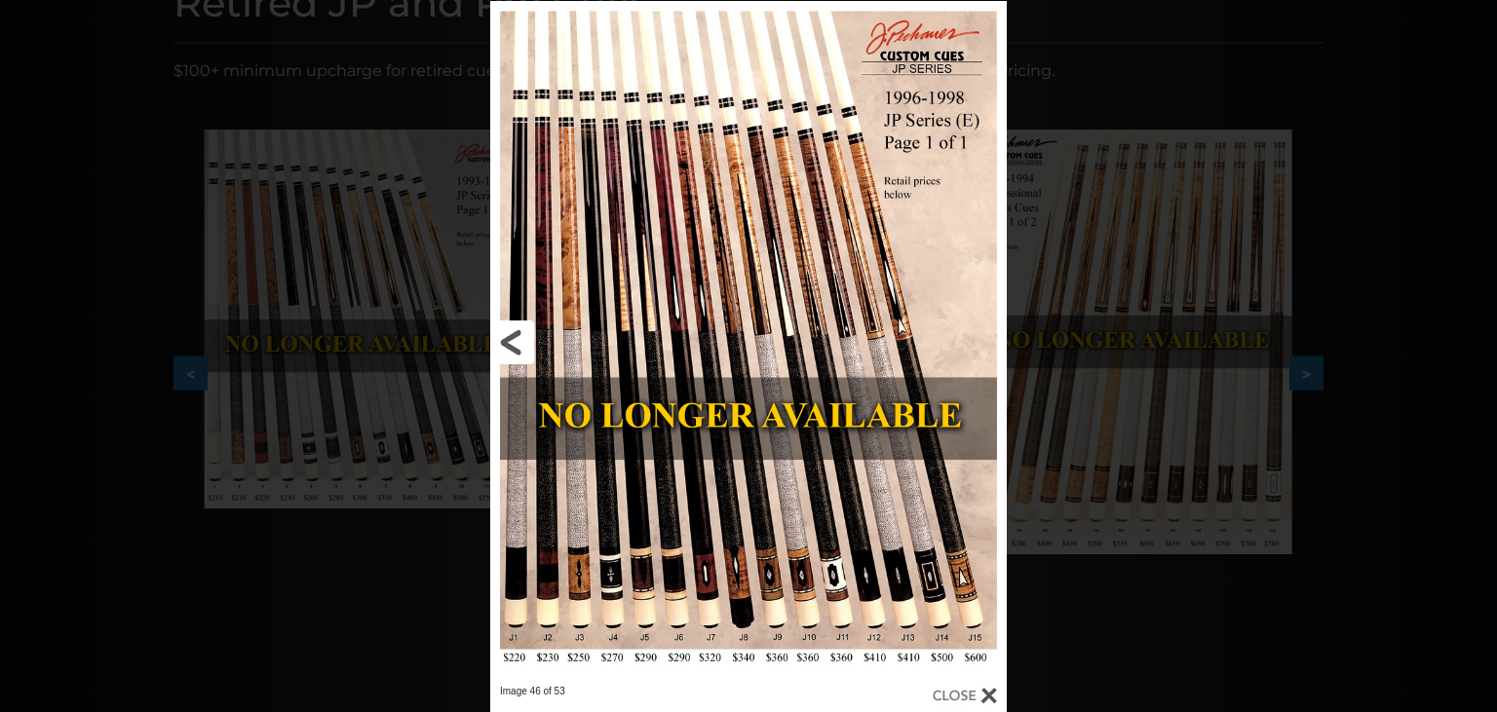
click at [520, 343] on link at bounding box center [606, 343] width 233 height 684
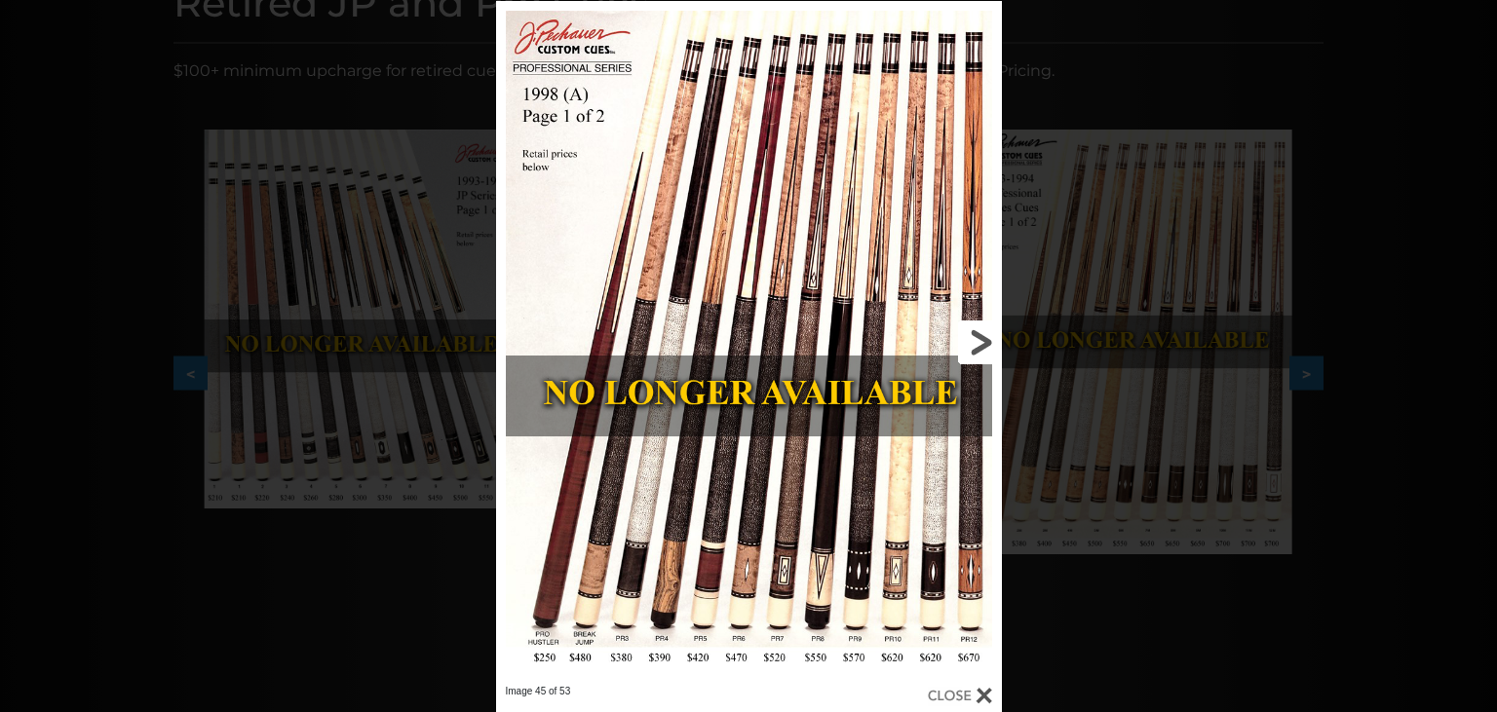
click at [981, 347] on link at bounding box center [888, 343] width 228 height 684
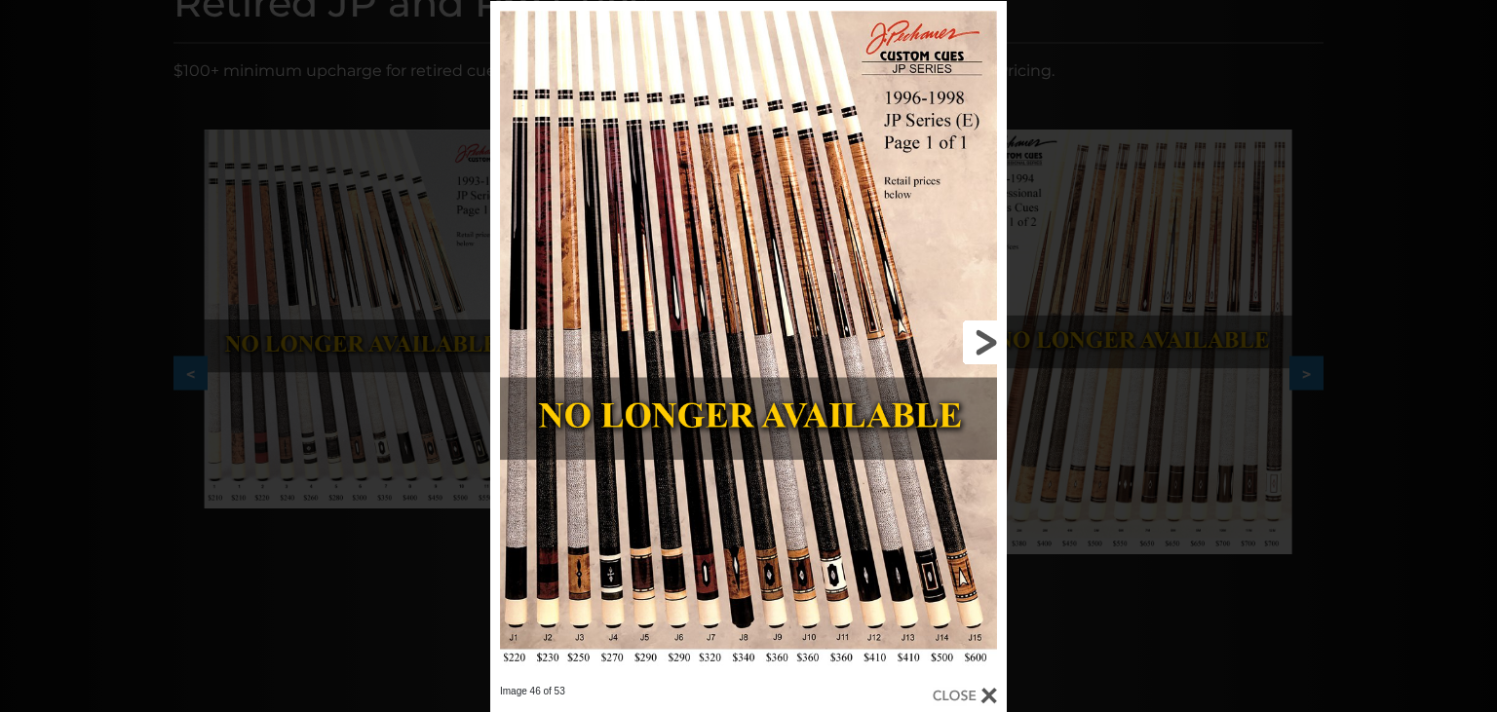
click at [797, 601] on link at bounding box center [891, 343] width 233 height 684
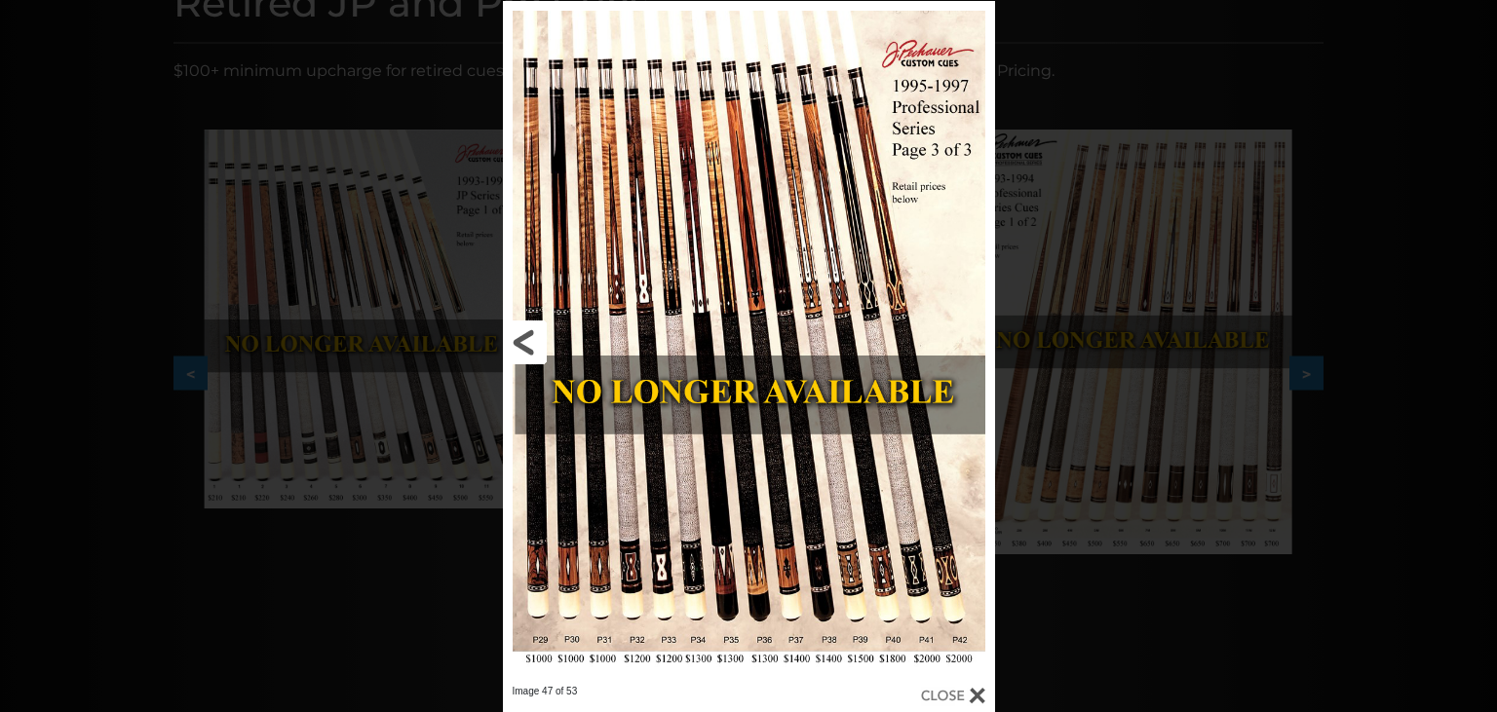
click at [525, 333] on link at bounding box center [613, 343] width 221 height 684
